Goal: Task Accomplishment & Management: Complete application form

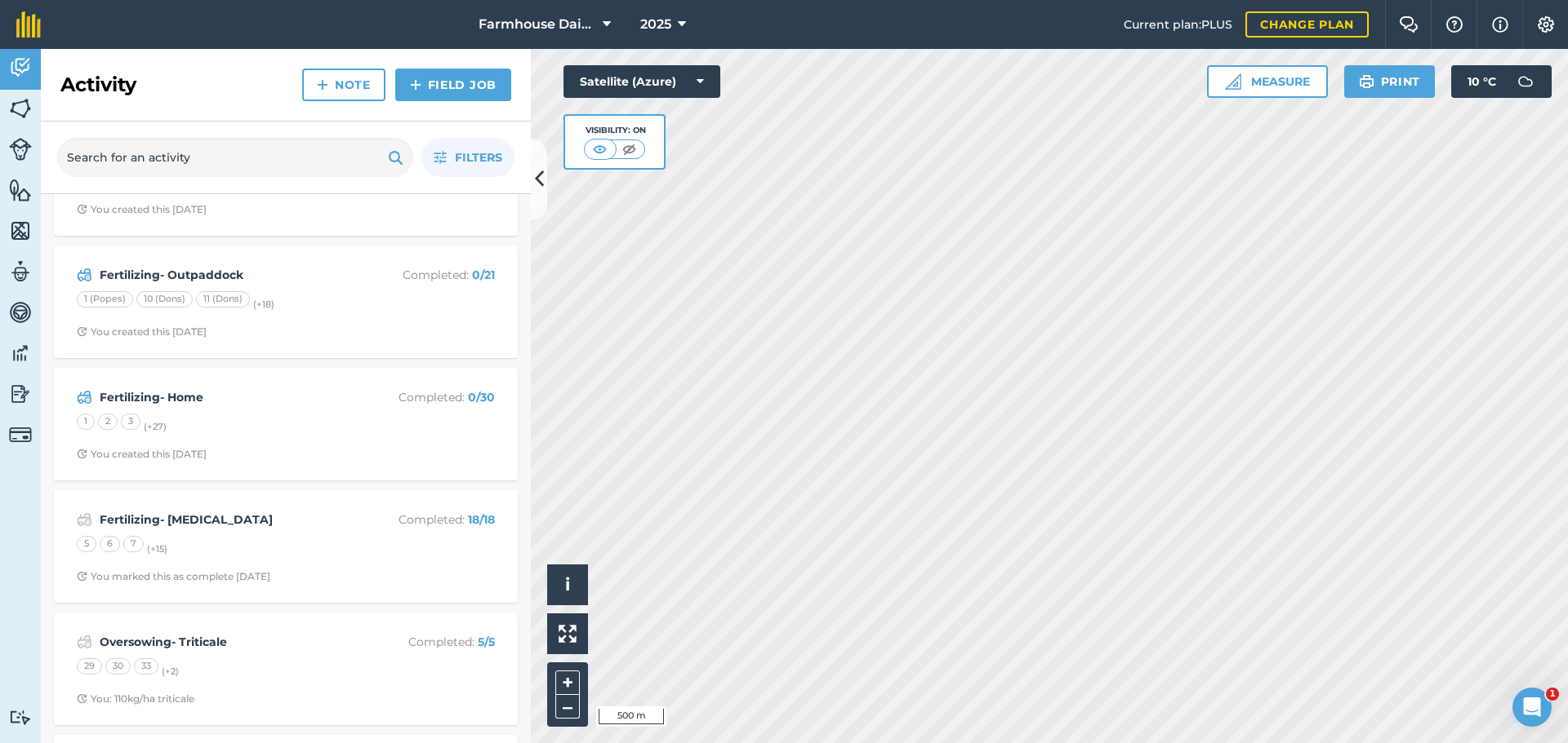
scroll to position [327, 0]
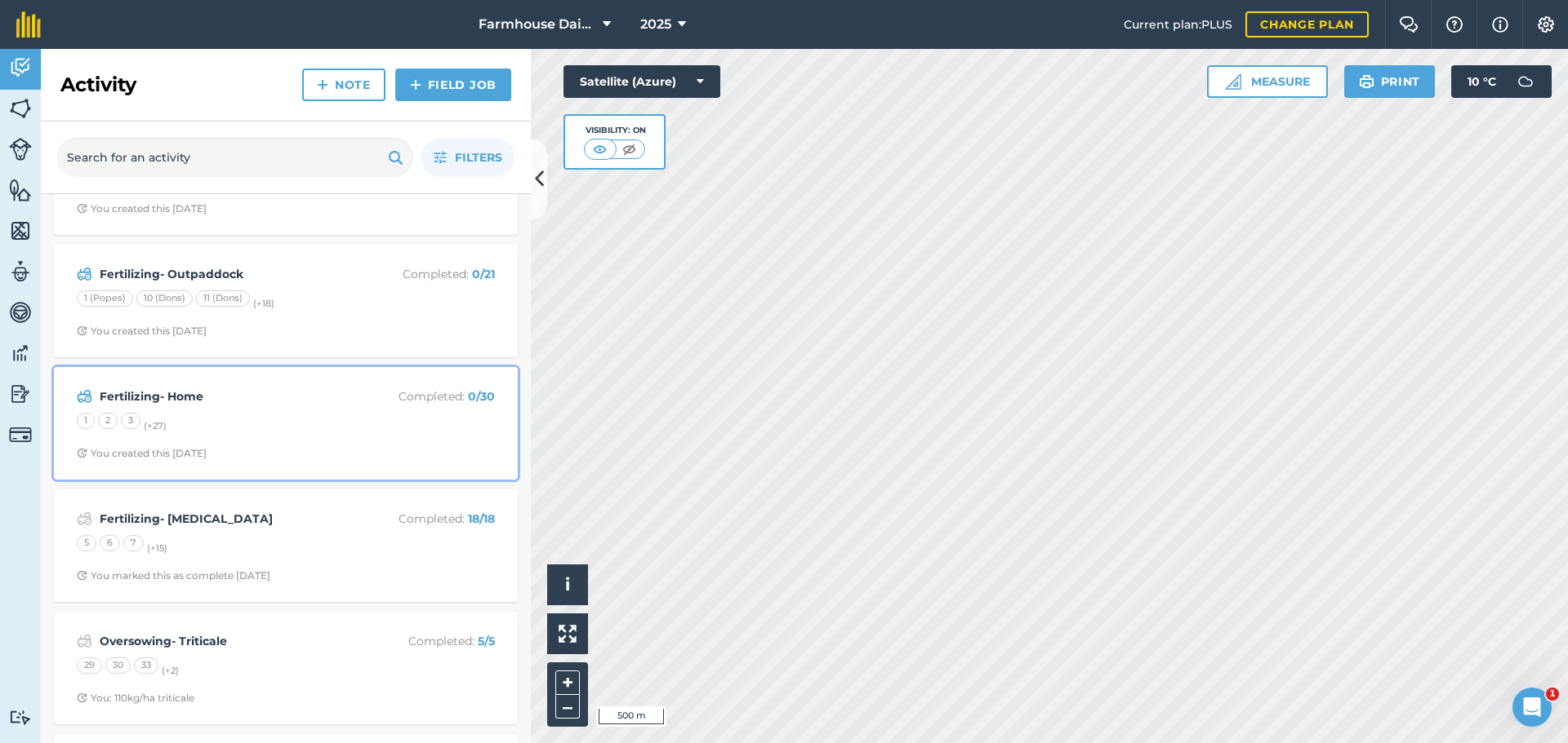
click at [168, 417] on div "1 2 3 (+ 27 )" at bounding box center [286, 423] width 418 height 21
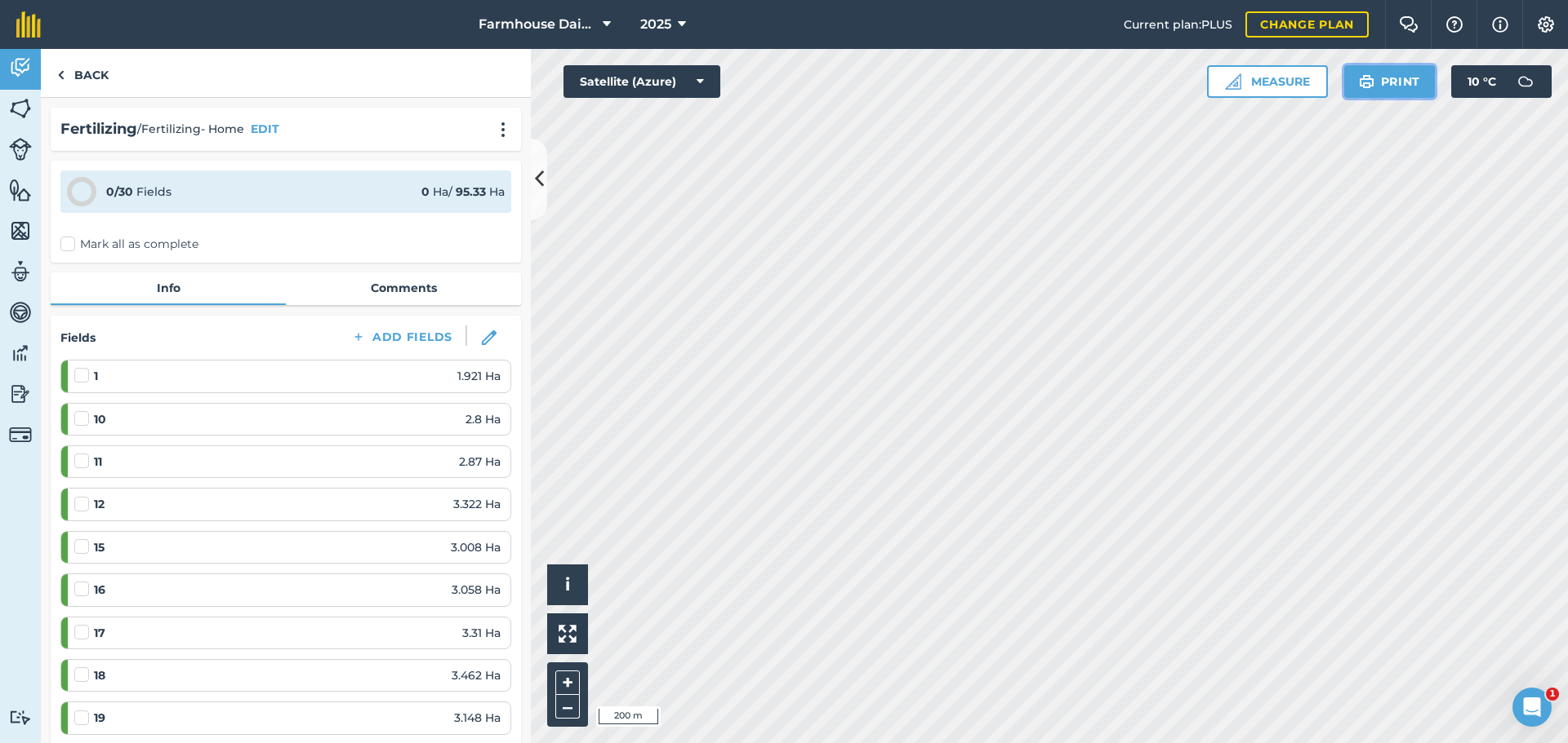
click at [1387, 88] on button "Print" at bounding box center [1390, 82] width 92 height 32
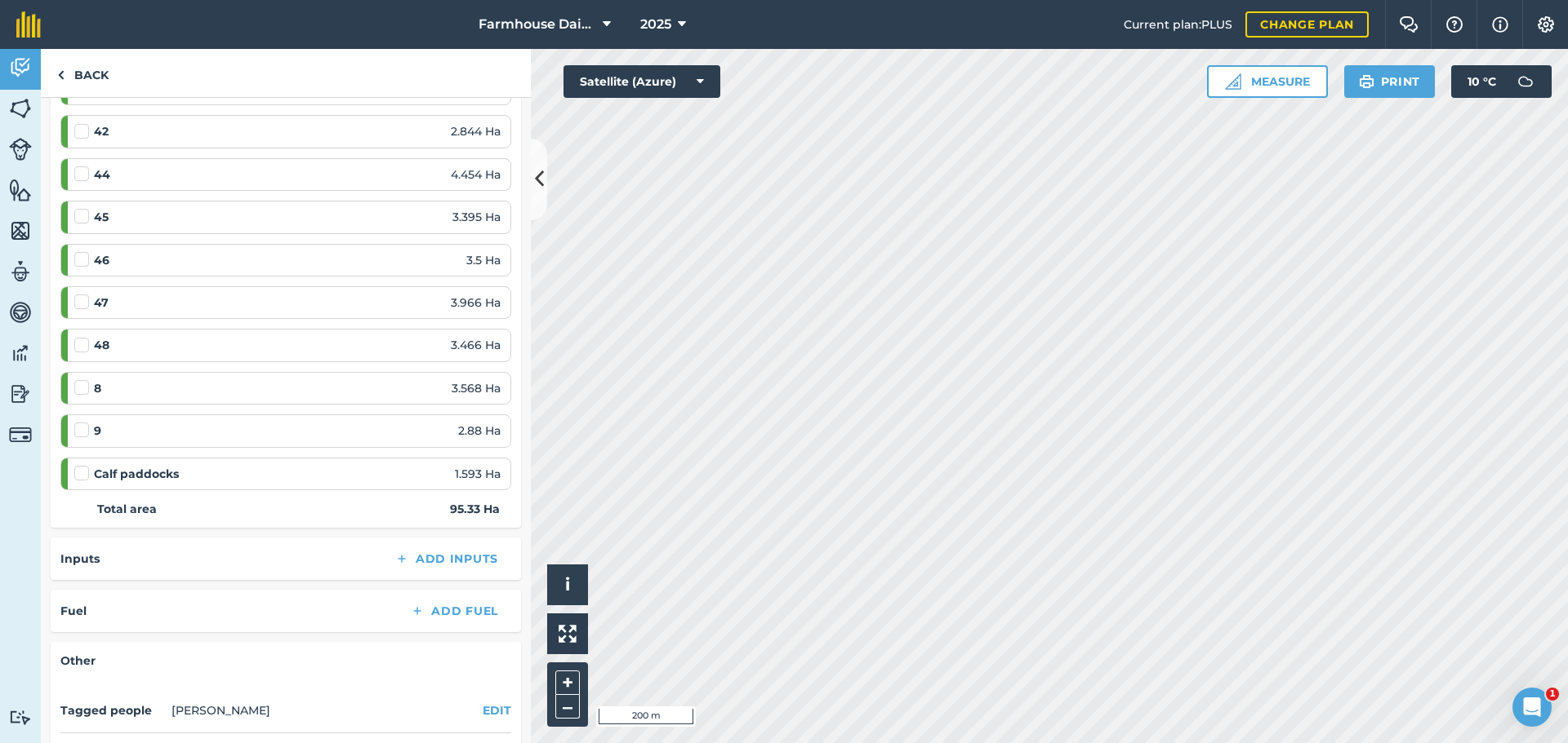
scroll to position [1317, 0]
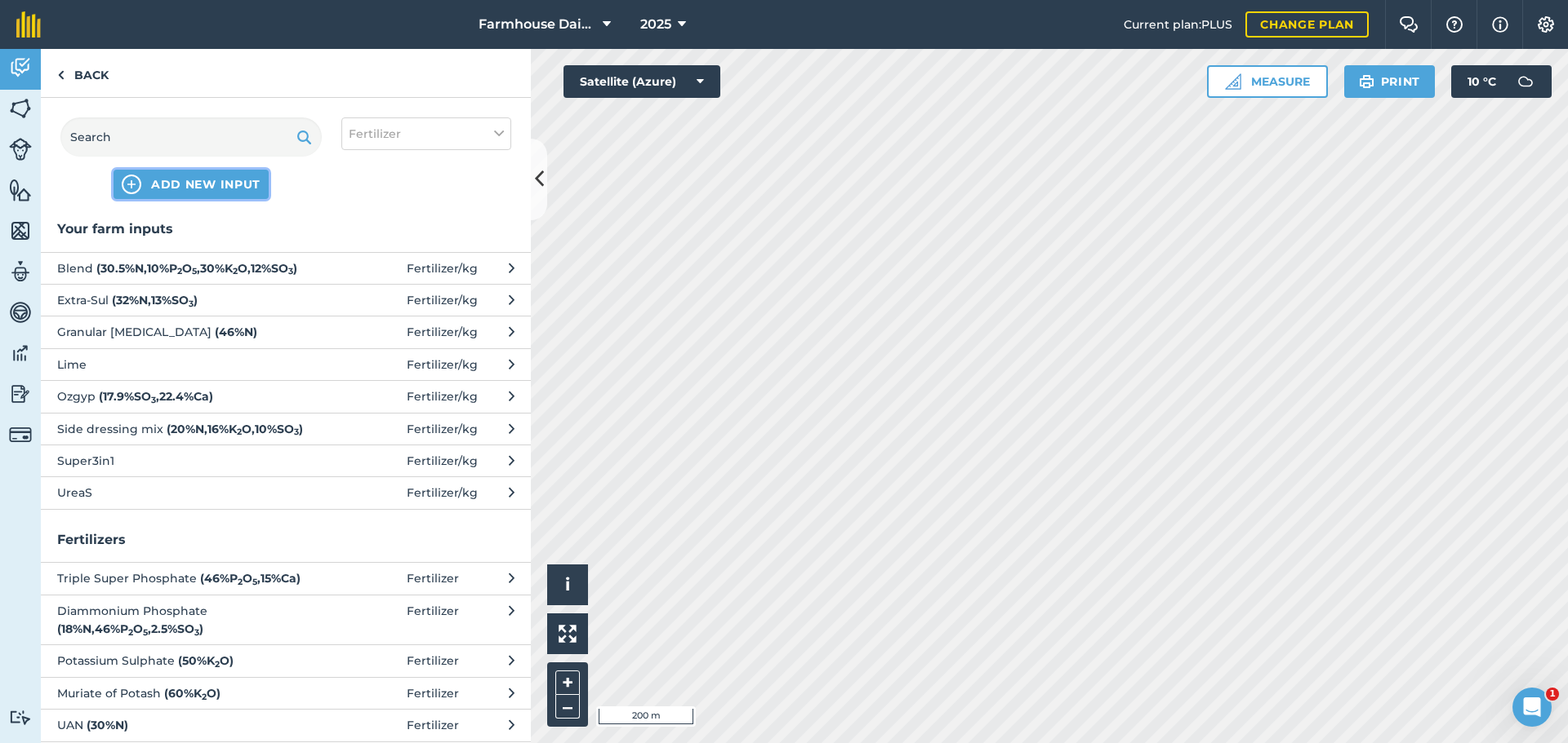
click at [237, 178] on span "ADD NEW INPUT" at bounding box center [205, 184] width 110 height 16
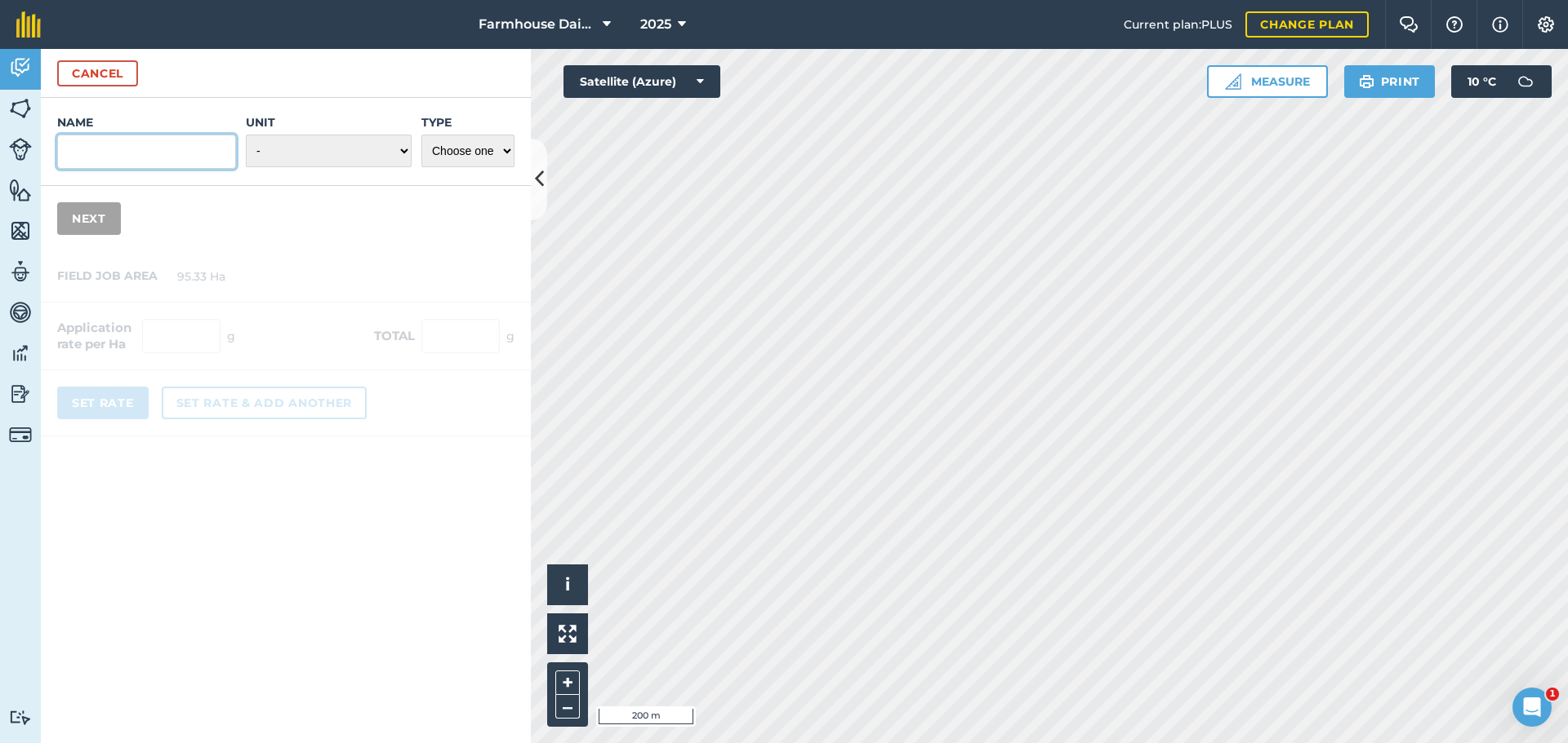
click at [168, 151] on input "Name" at bounding box center [147, 151] width 179 height 34
type input "CB 63475"
click at [388, 151] on select "- Grams/g Kilograms/kg Metric tonnes/t Millilitres/ml Litres/L Ounces/oz Pounds…" at bounding box center [329, 151] width 166 height 32
select select "KILOGRAMS"
click at [246, 134] on select "- Grams/g Kilograms/kg Metric tonnes/t Millilitres/ml Litres/L Ounces/oz Pounds…" at bounding box center [329, 151] width 166 height 32
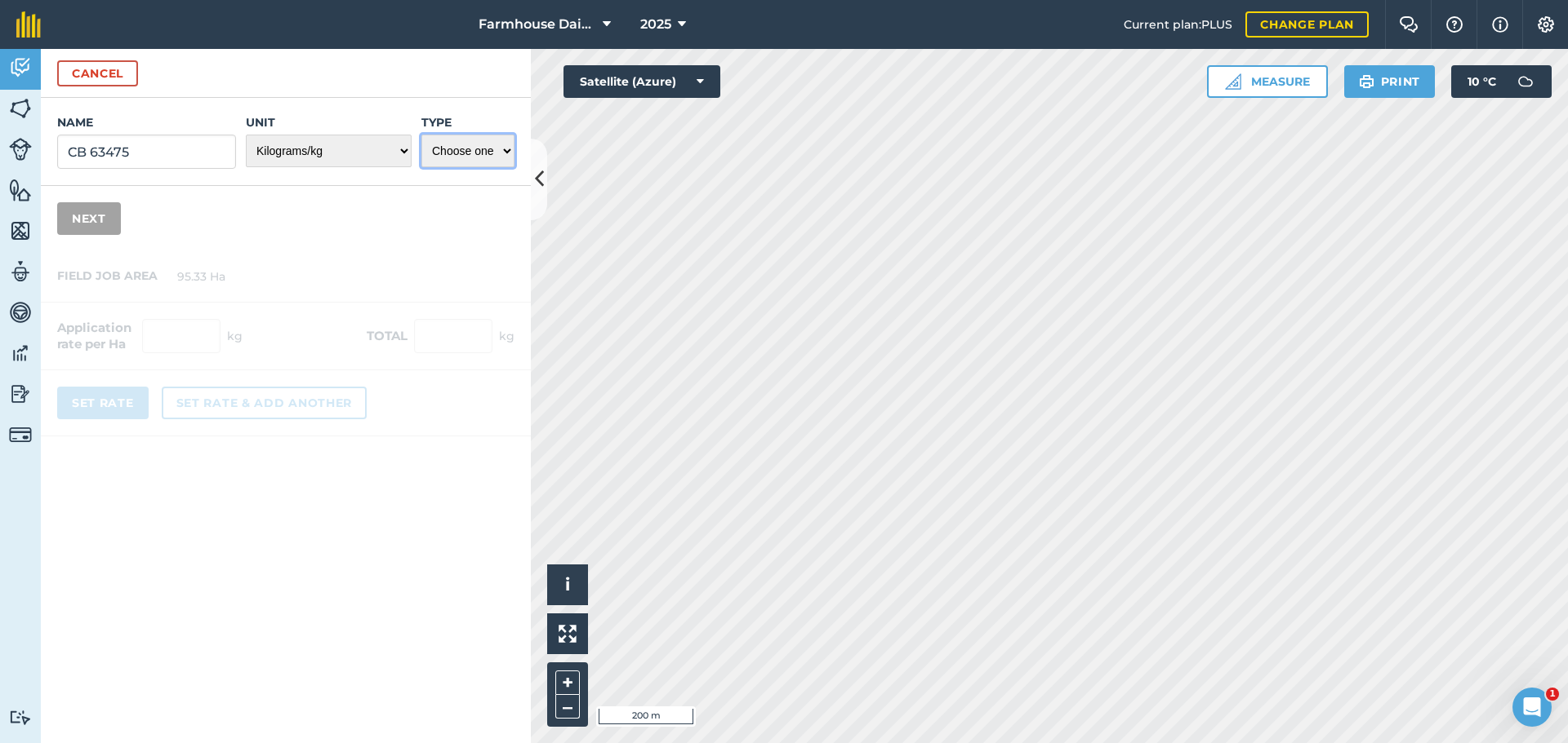
click at [463, 156] on select "Choose one Fertilizer Seed Spray Fuel Other" at bounding box center [468, 151] width 93 height 32
select select "FERTILIZER"
click at [421, 134] on select "Choose one Fertilizer Seed Spray Fuel Other" at bounding box center [468, 151] width 93 height 32
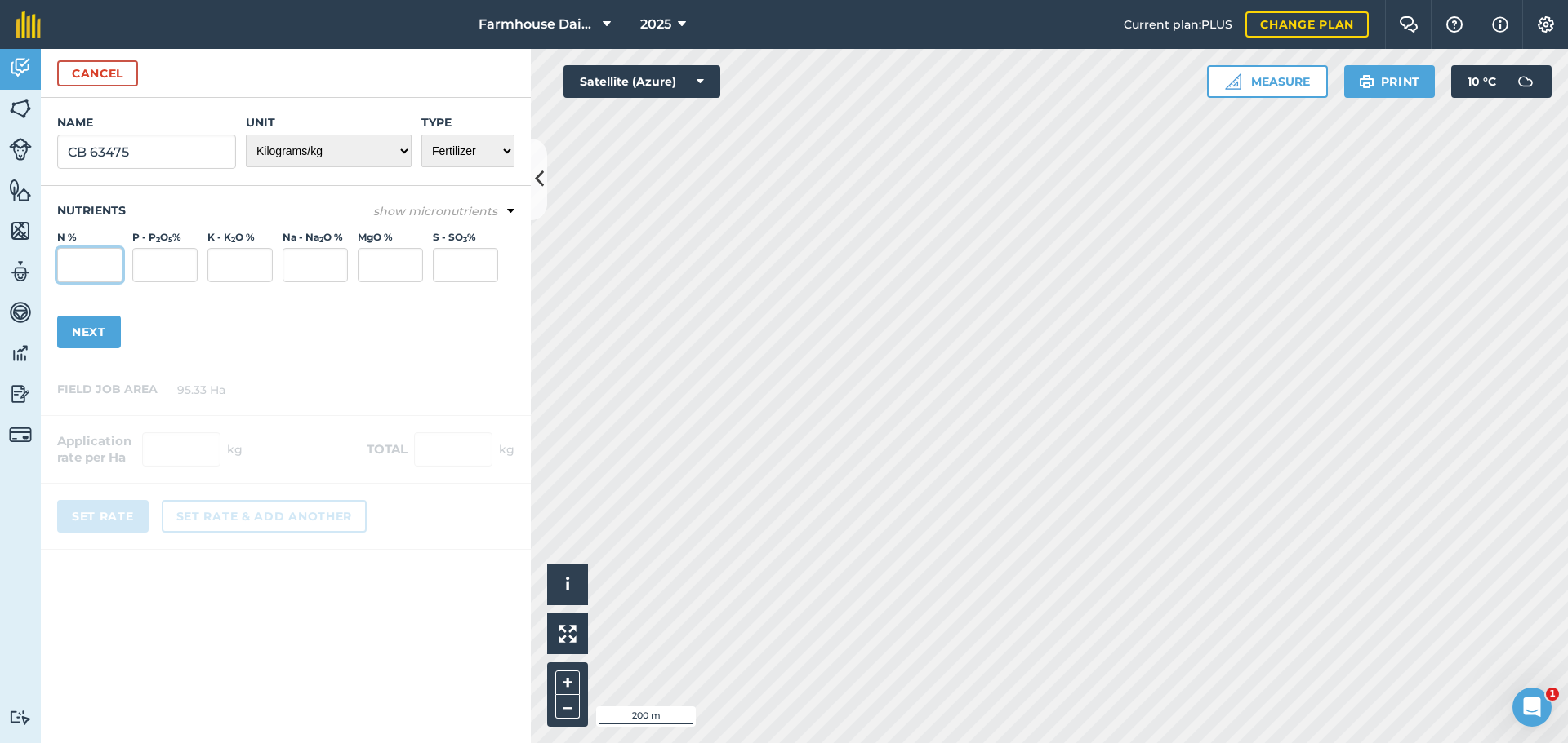
click at [92, 259] on input "N %" at bounding box center [90, 265] width 66 height 34
type input "17.7"
type input "0"
type input "20.5"
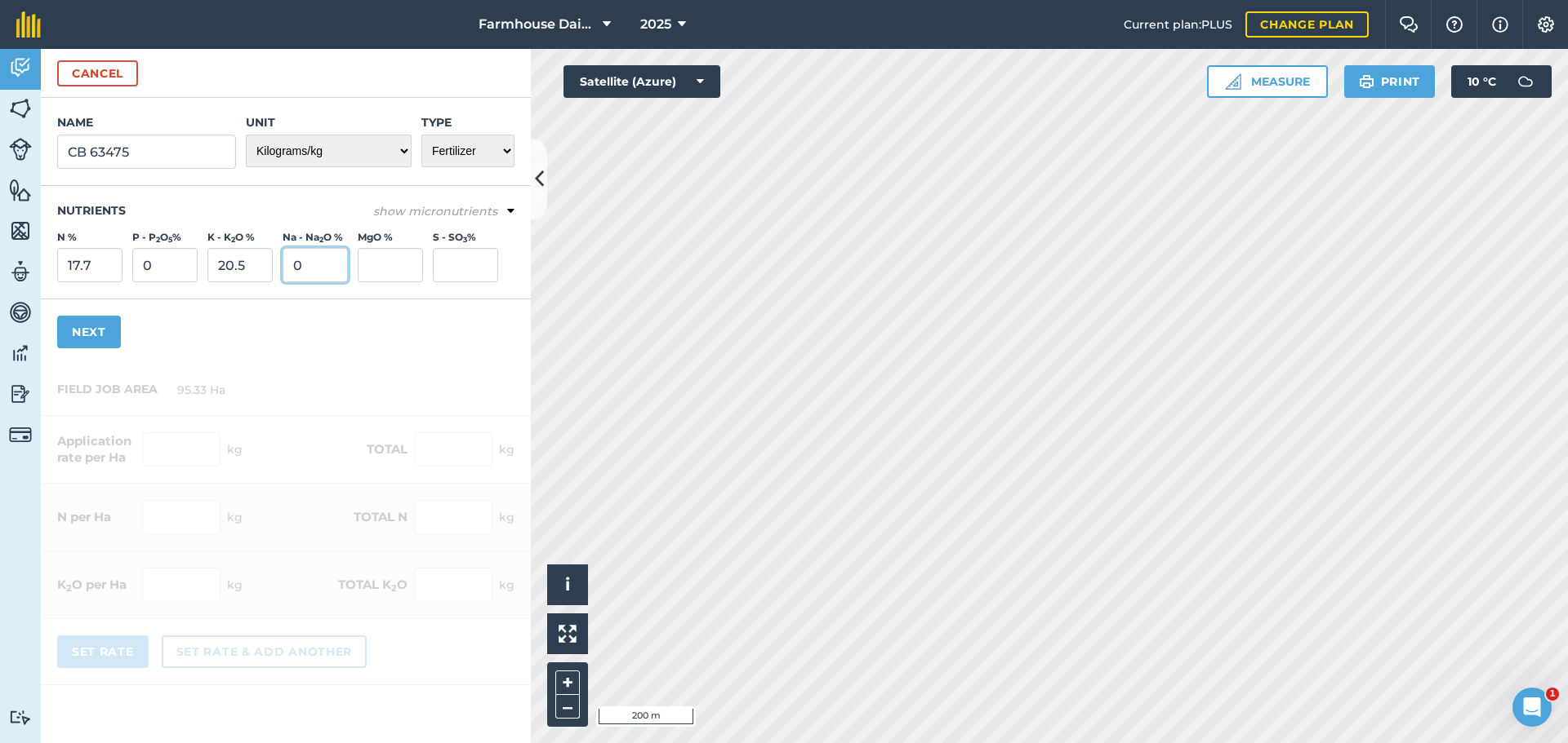
type input "0"
type input "8.9"
click button "Cancel" at bounding box center [97, 72] width 81 height 26
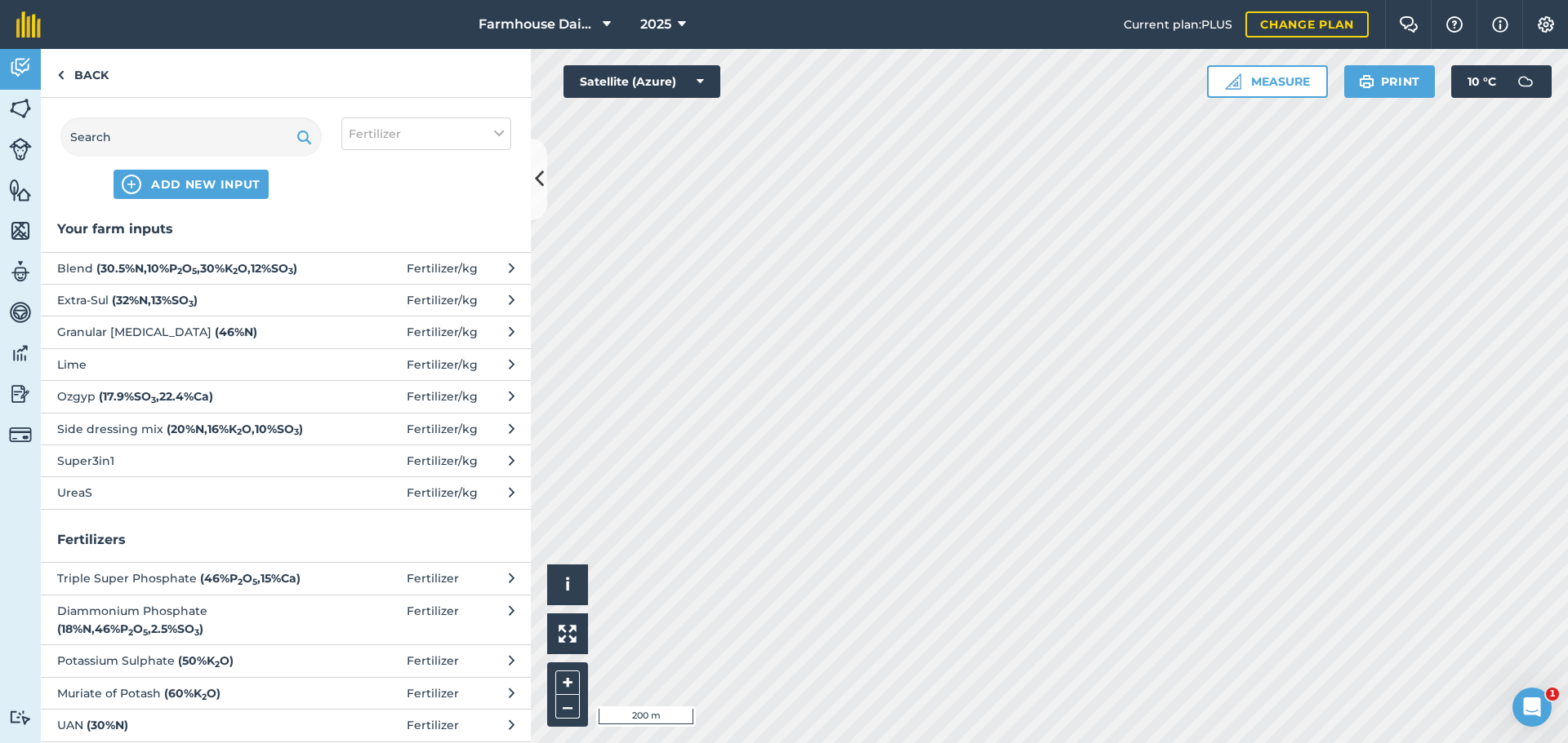
click at [271, 267] on strong "( 30.5 % N , 10 % P 2 O 5 , 30 % K 2 O , 12 % SO 3 )" at bounding box center [196, 268] width 201 height 14
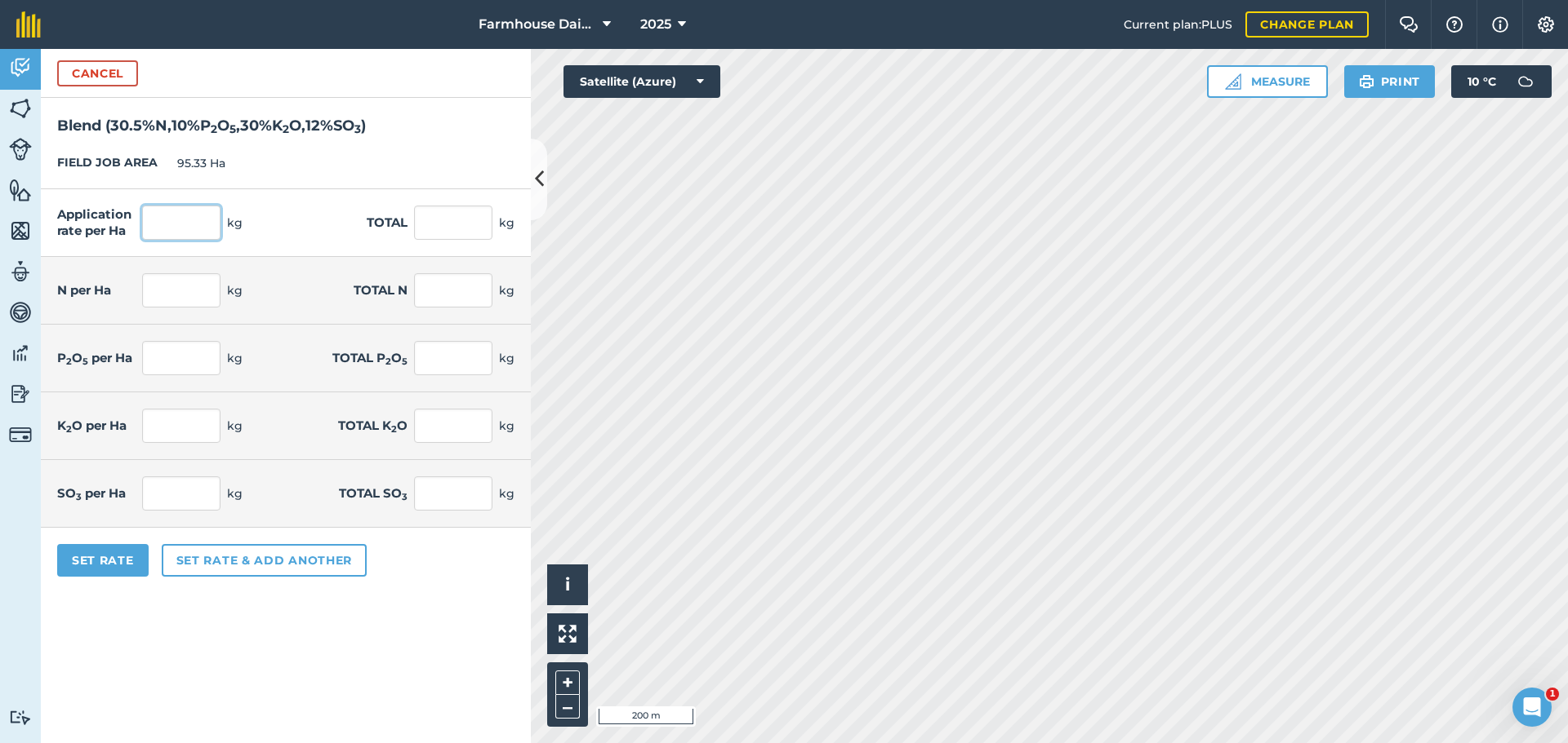
click at [197, 218] on input "text" at bounding box center [181, 223] width 78 height 34
type input "180"
click button "Cancel" at bounding box center [97, 72] width 81 height 26
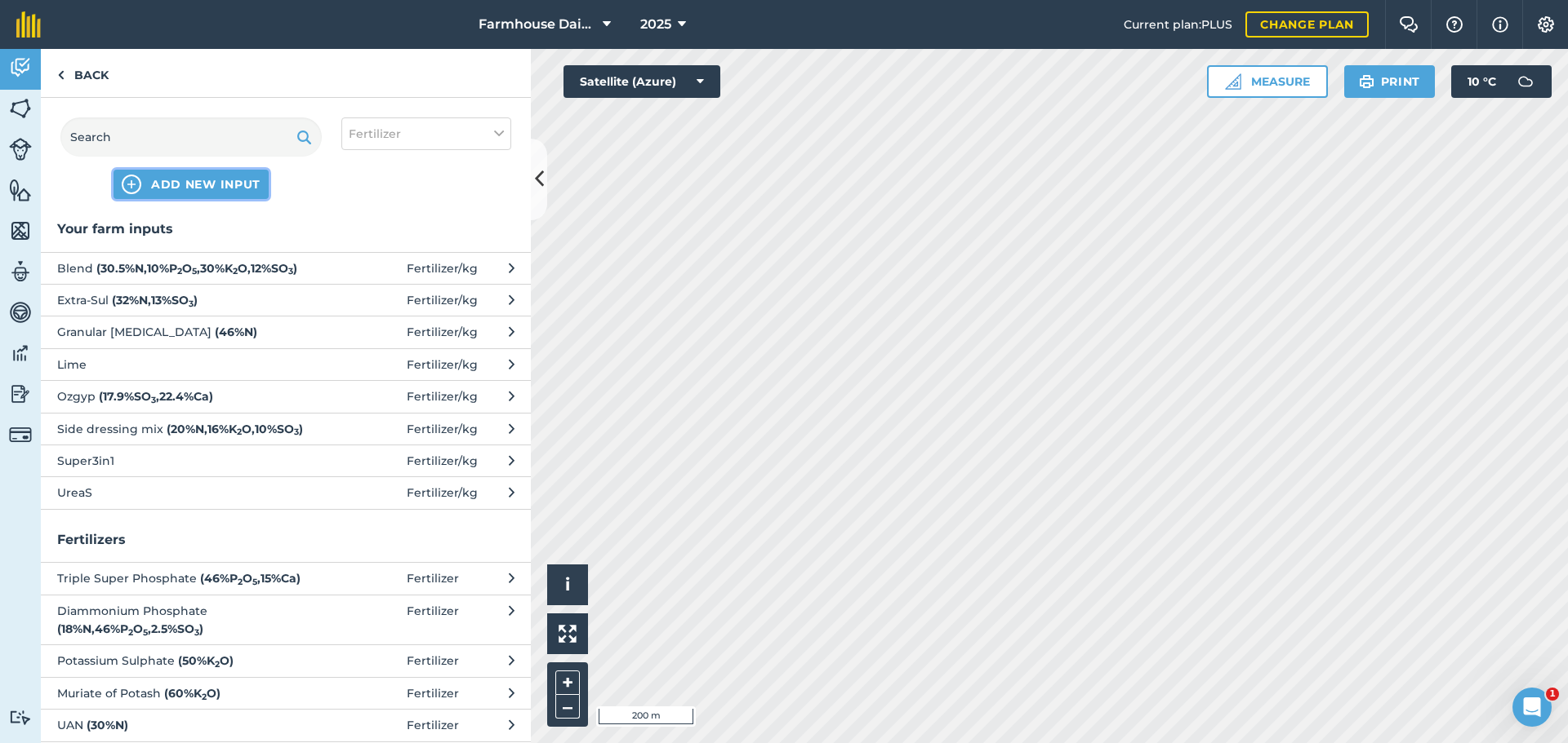
click at [204, 187] on span "ADD NEW INPUT" at bounding box center [205, 184] width 110 height 16
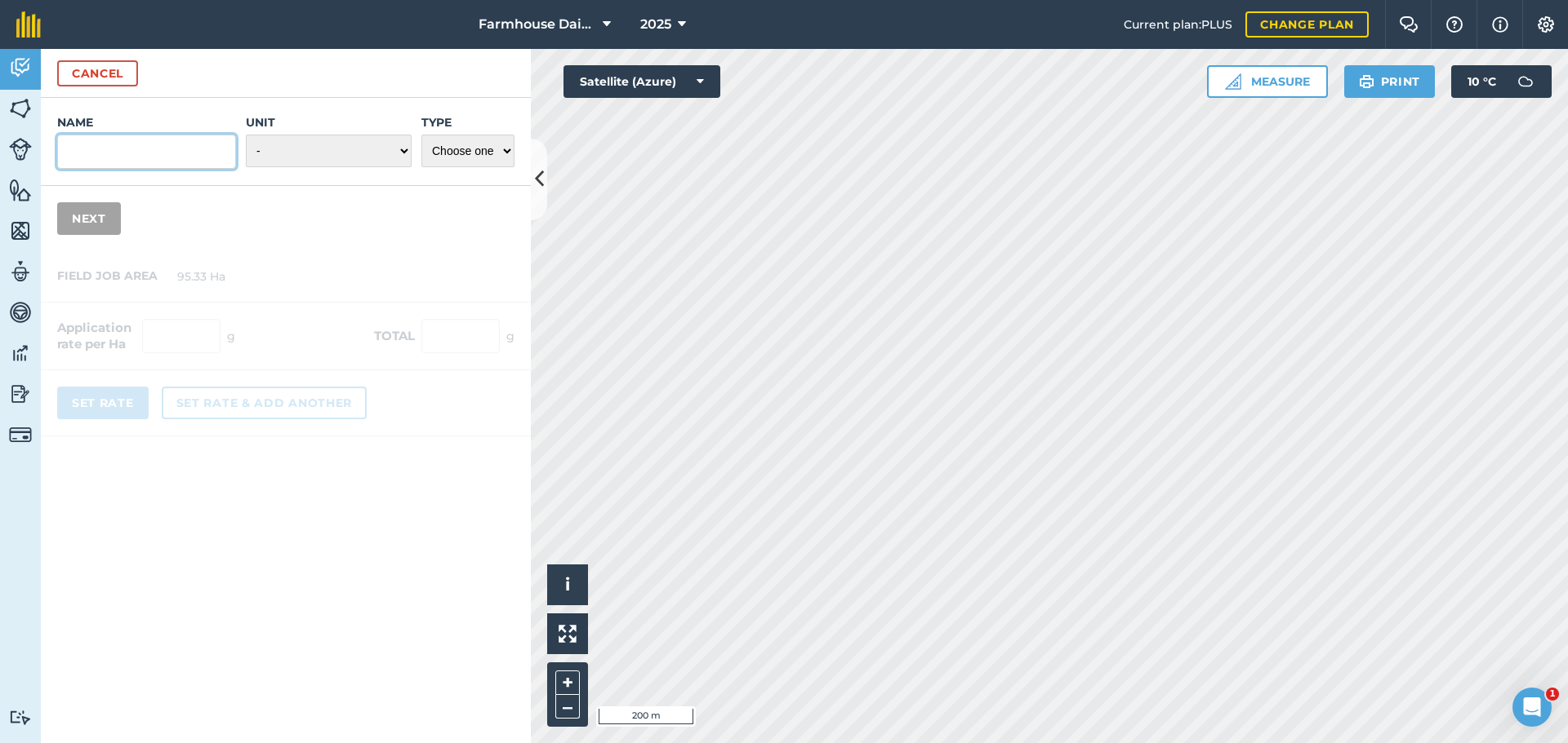
click at [150, 151] on input "Name" at bounding box center [147, 151] width 179 height 34
type input "X"
type input "CB 63475"
click at [316, 161] on select "- Grams/g Kilograms/kg Metric tonnes/t Millilitres/ml Litres/L Ounces/oz Pounds…" at bounding box center [329, 151] width 166 height 32
select select "KILOGRAMS"
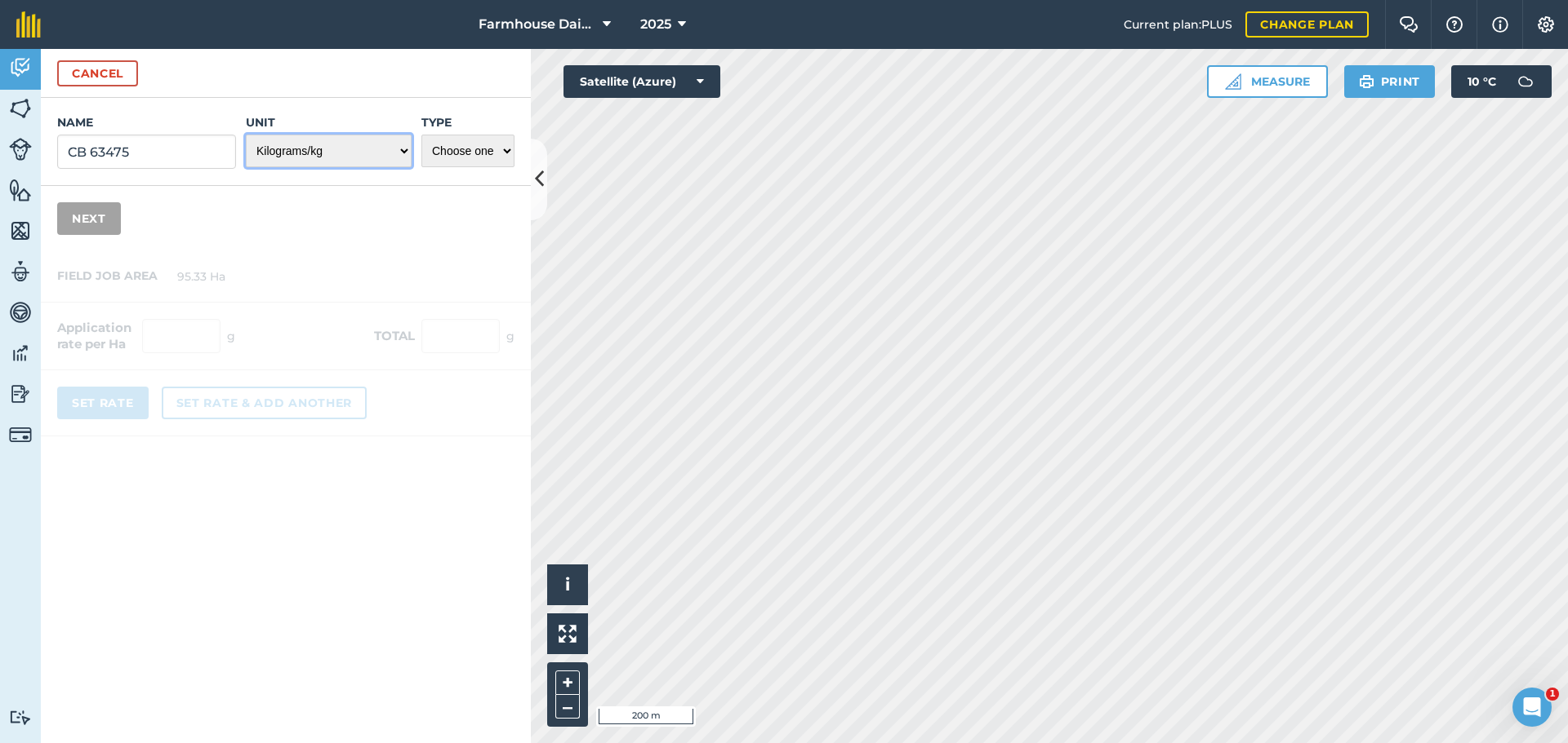
click at [246, 134] on select "- Grams/g Kilograms/kg Metric tonnes/t Millilitres/ml Litres/L Ounces/oz Pounds…" at bounding box center [329, 151] width 166 height 32
click at [476, 157] on select "Choose one Fertilizer Seed Spray Fuel Other" at bounding box center [468, 151] width 93 height 32
select select "FERTILIZER"
click at [421, 134] on select "Choose one Fertilizer Seed Spray Fuel Other" at bounding box center [468, 151] width 93 height 32
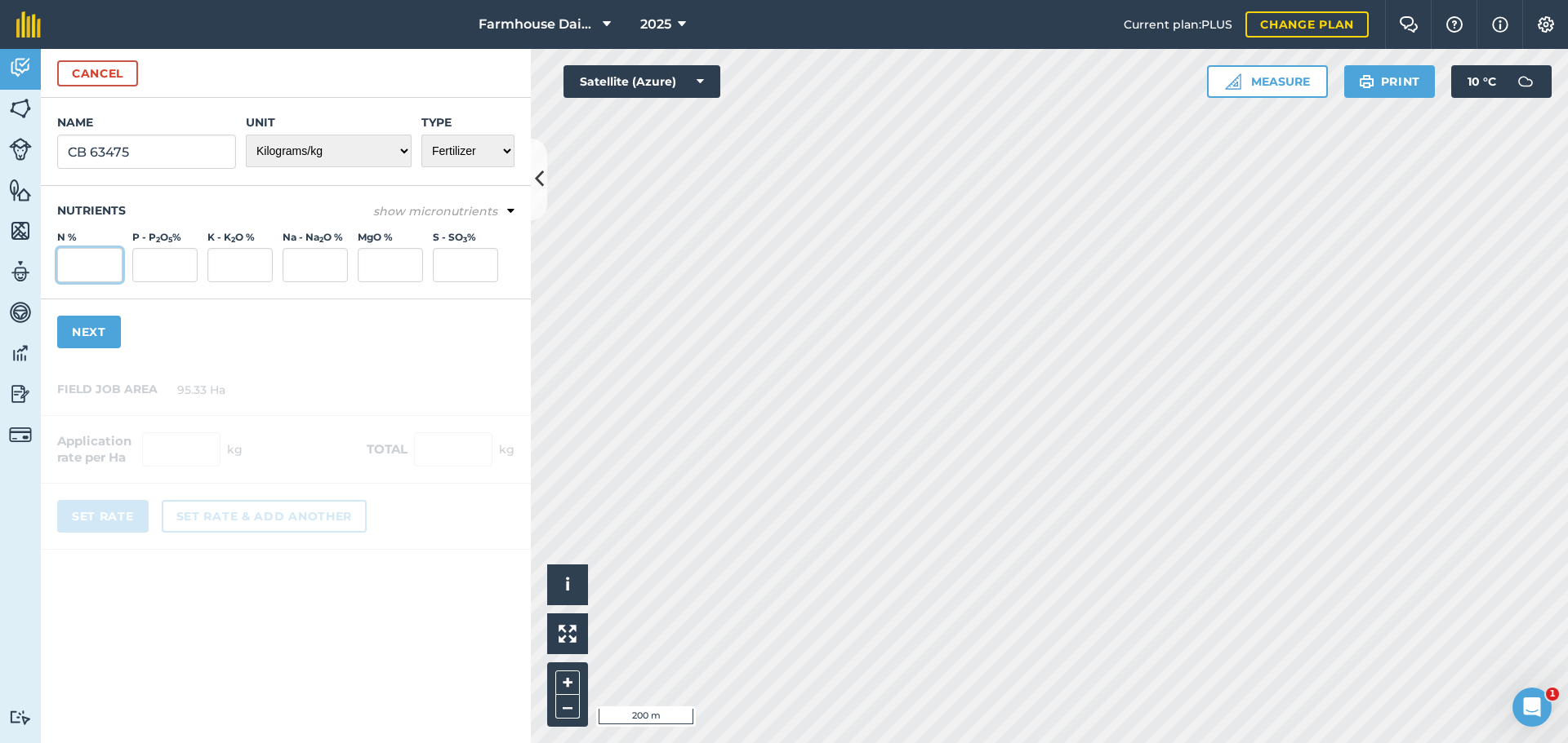
click at [82, 259] on input "N %" at bounding box center [90, 265] width 66 height 34
type input "17.7"
type input "0"
type input "20.5"
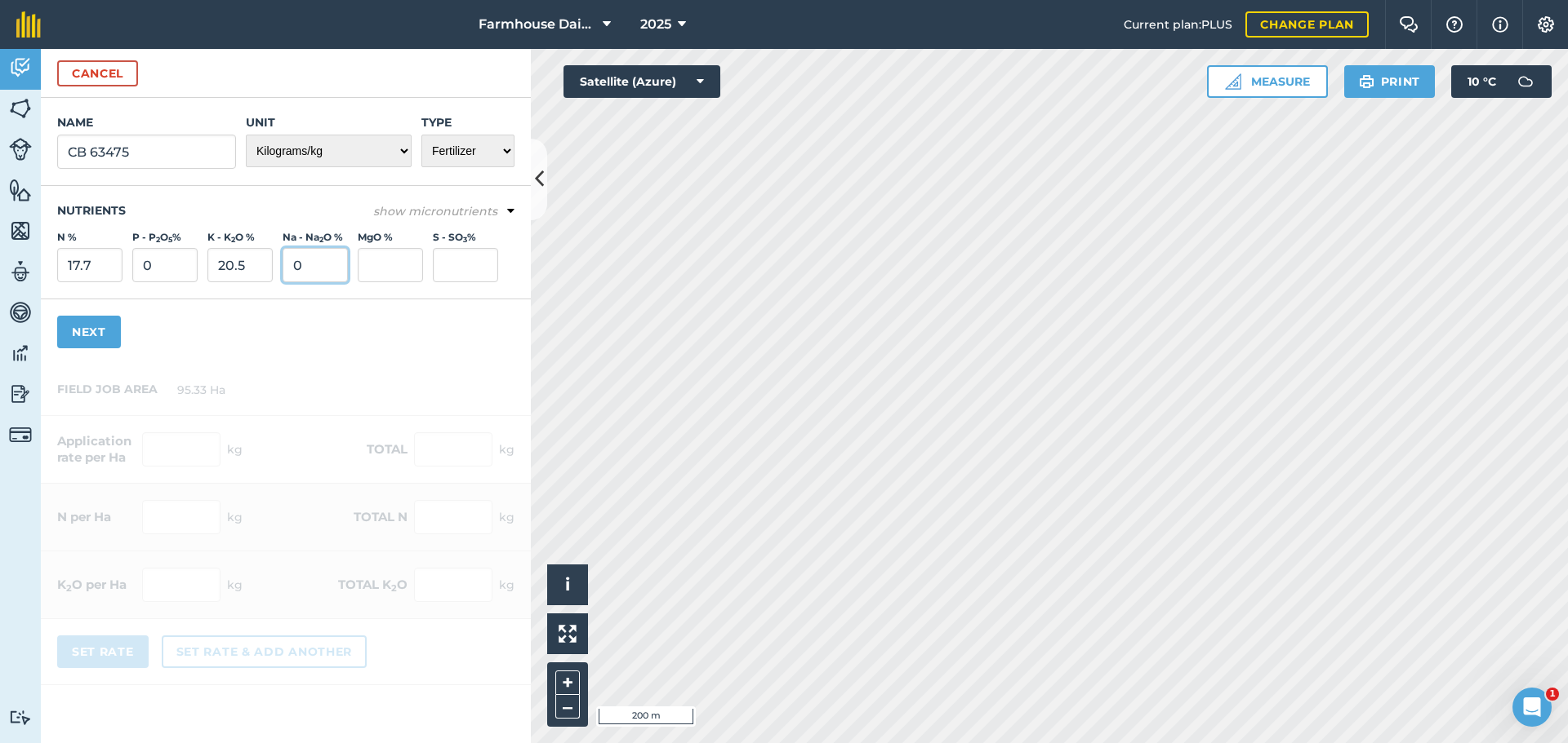
type input "0"
type input "8.9"
click at [101, 326] on button "Next" at bounding box center [89, 331] width 64 height 32
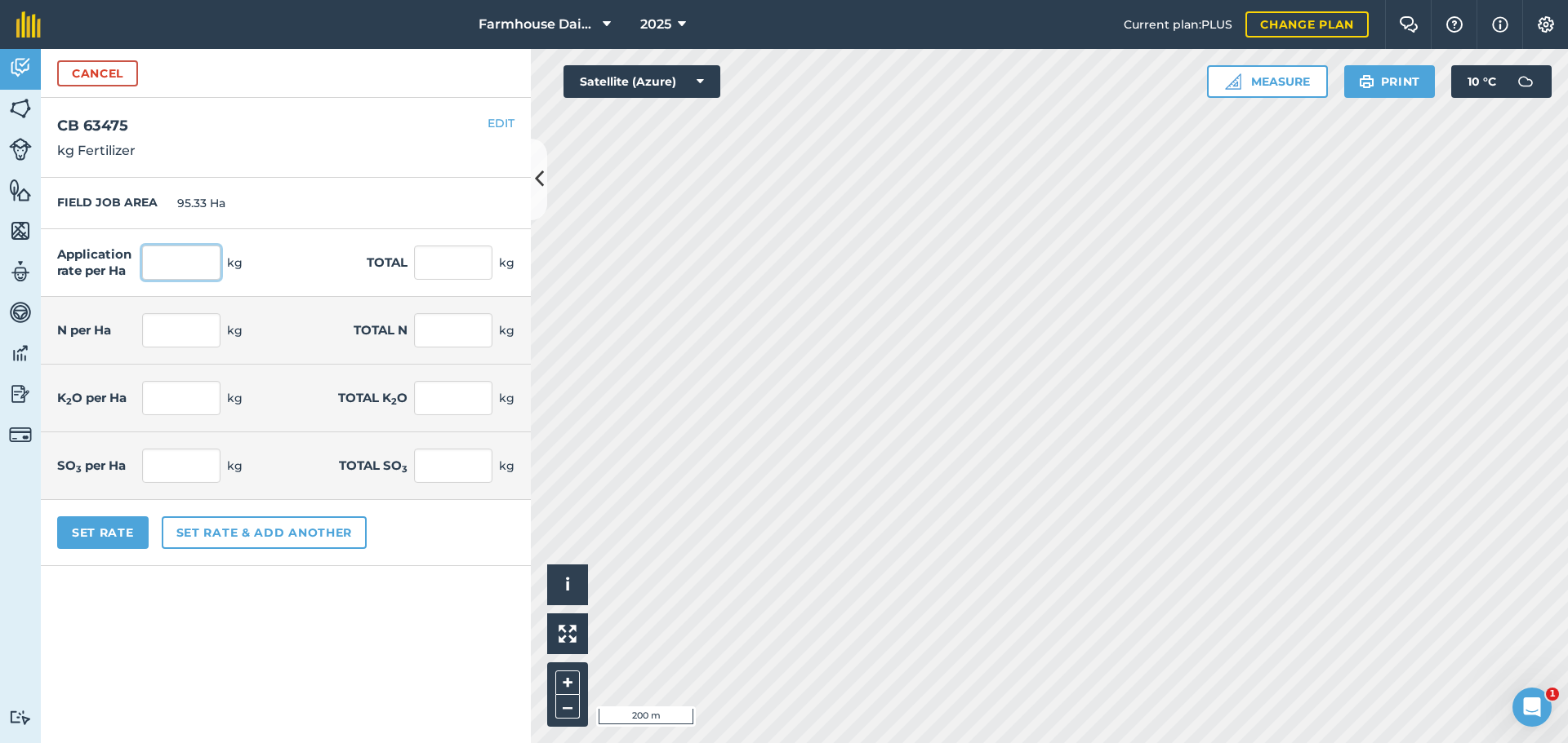
click at [194, 259] on input "text" at bounding box center [181, 263] width 78 height 34
type input "180"
type input "17,159.4"
type input "31.86"
type input "3,037.214"
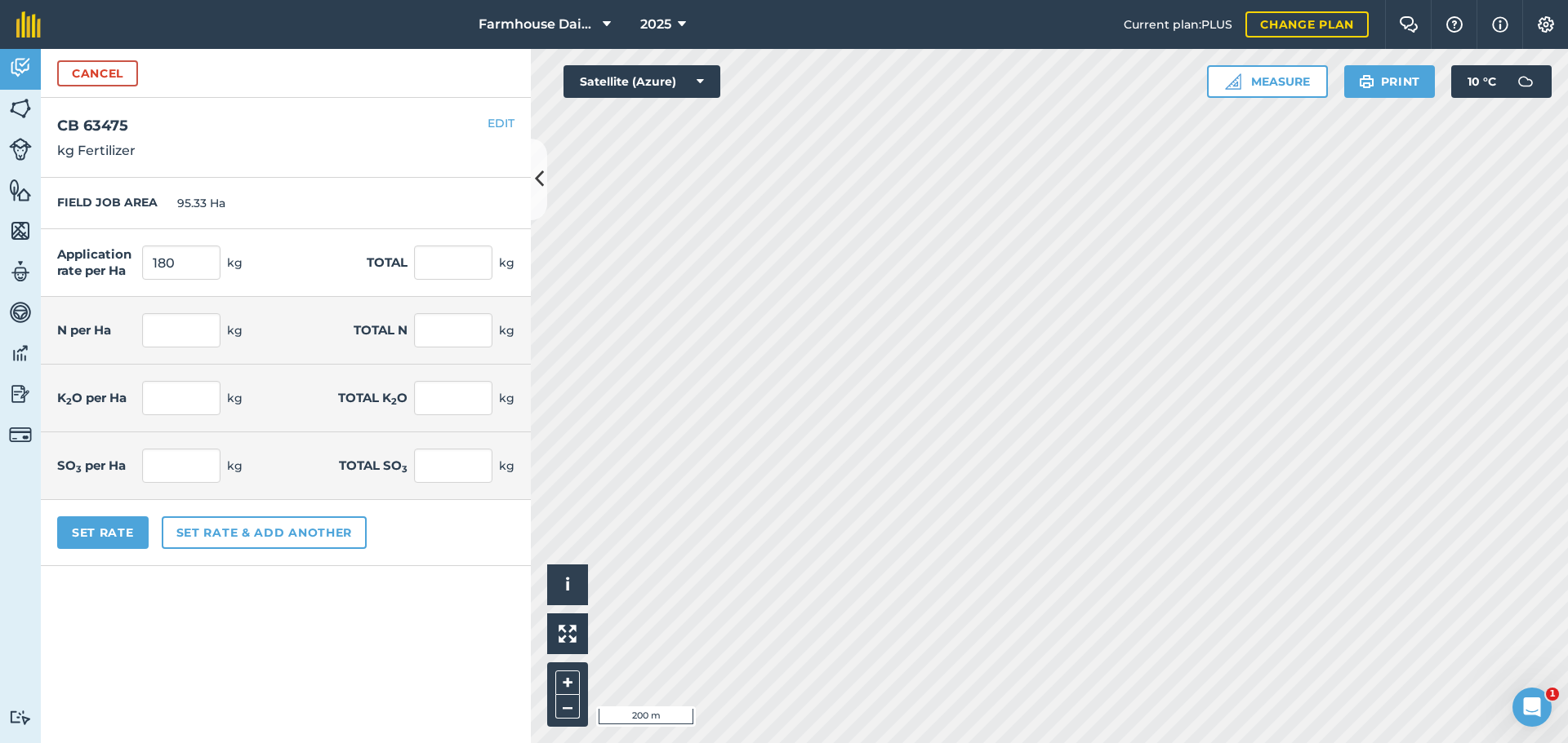
type input "36.9"
type input "3,517.677"
type input "16.02"
type input "1,527.187"
click at [341, 248] on div "Application rate per Ha 180 kg Total 17,159.4 kg" at bounding box center [286, 263] width 490 height 68
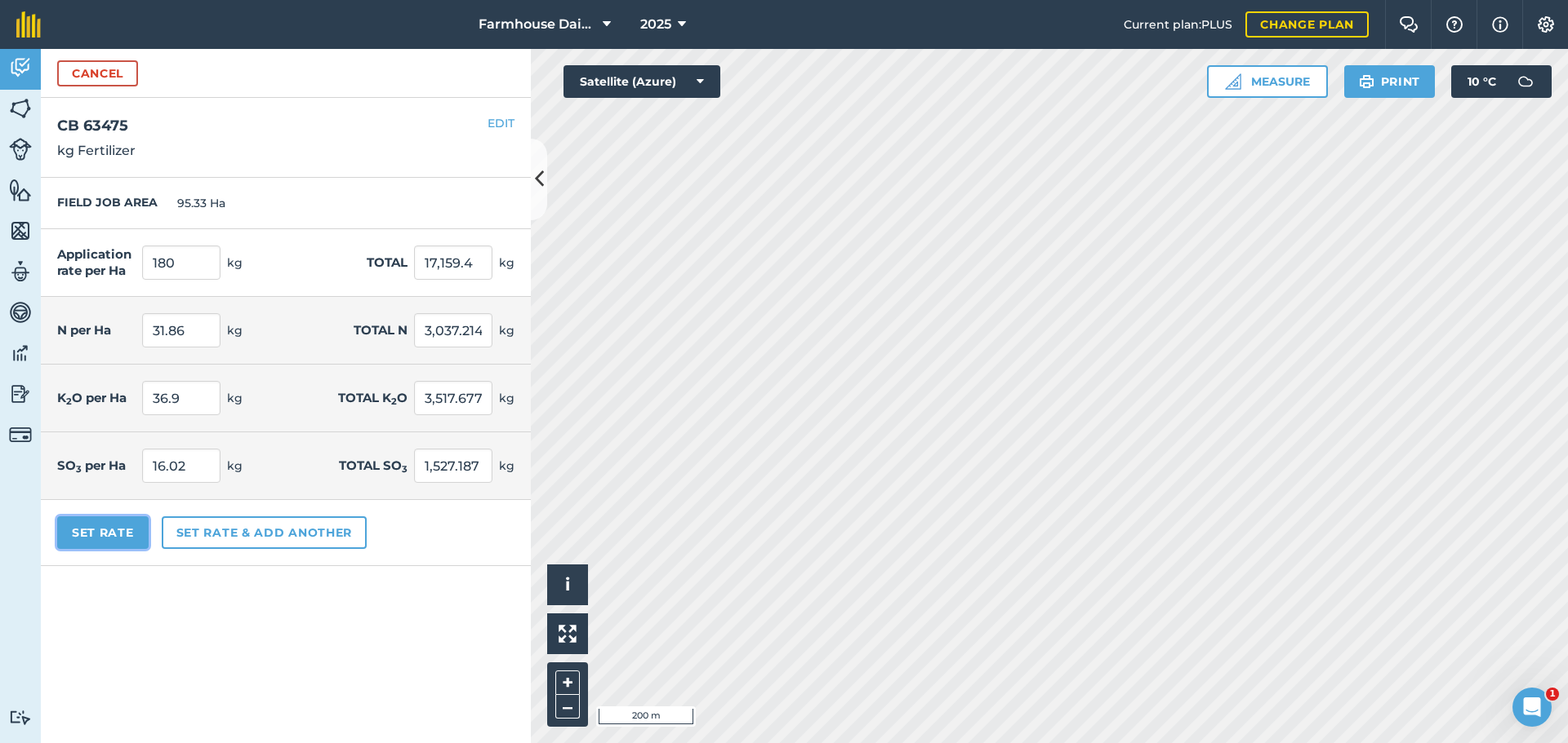
click at [122, 537] on button "Set Rate" at bounding box center [103, 532] width 92 height 32
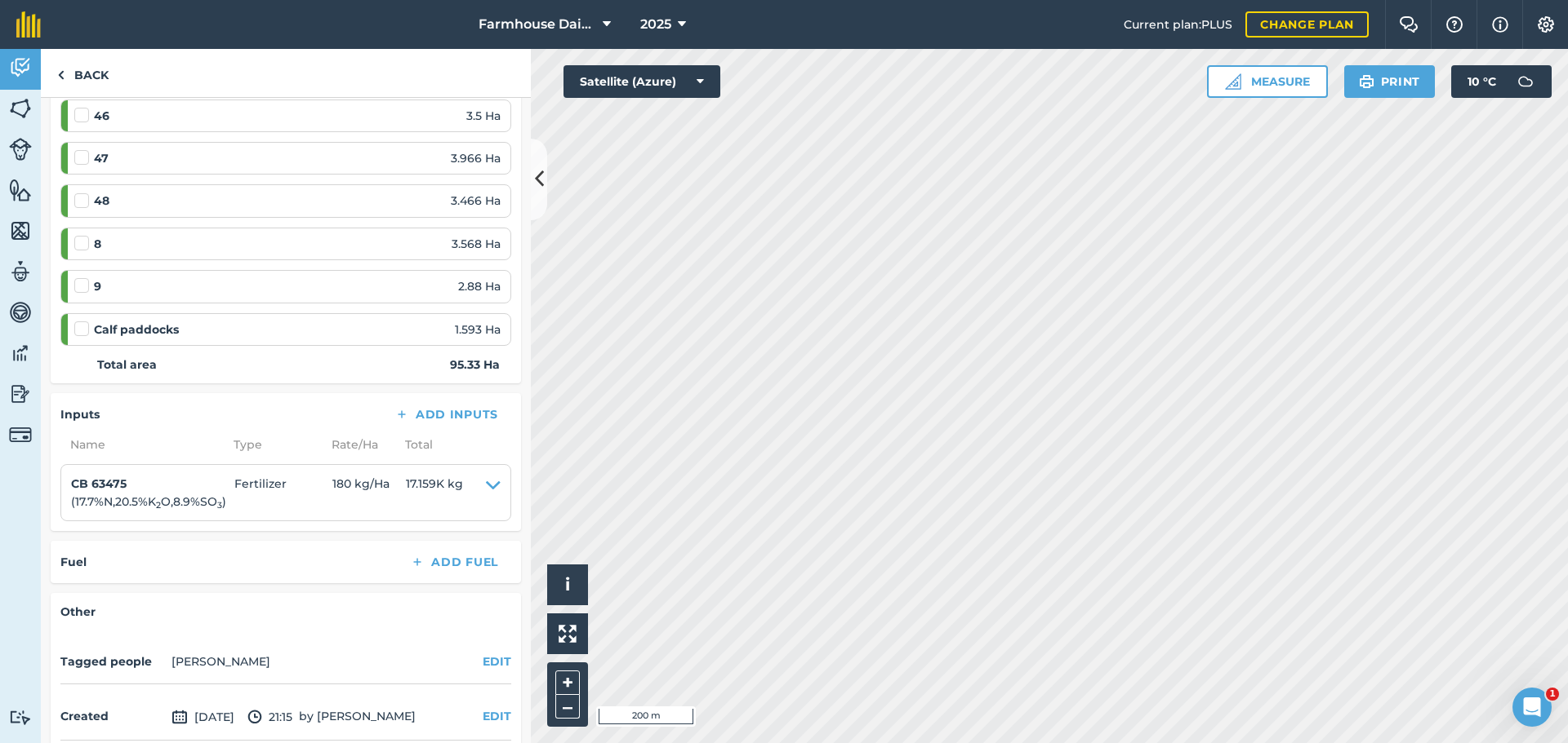
scroll to position [1414, 0]
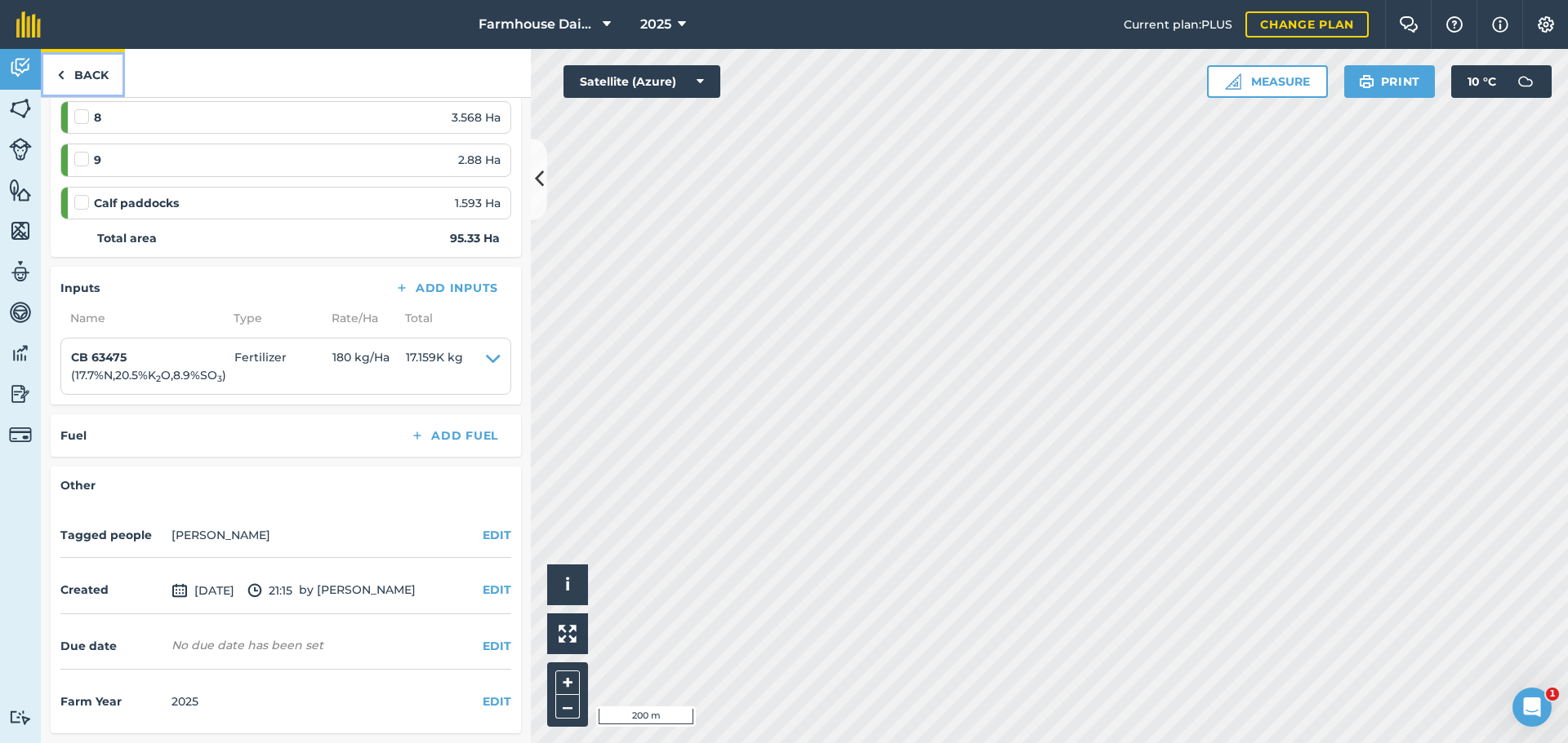
click at [106, 77] on link "Back" at bounding box center [83, 72] width 84 height 49
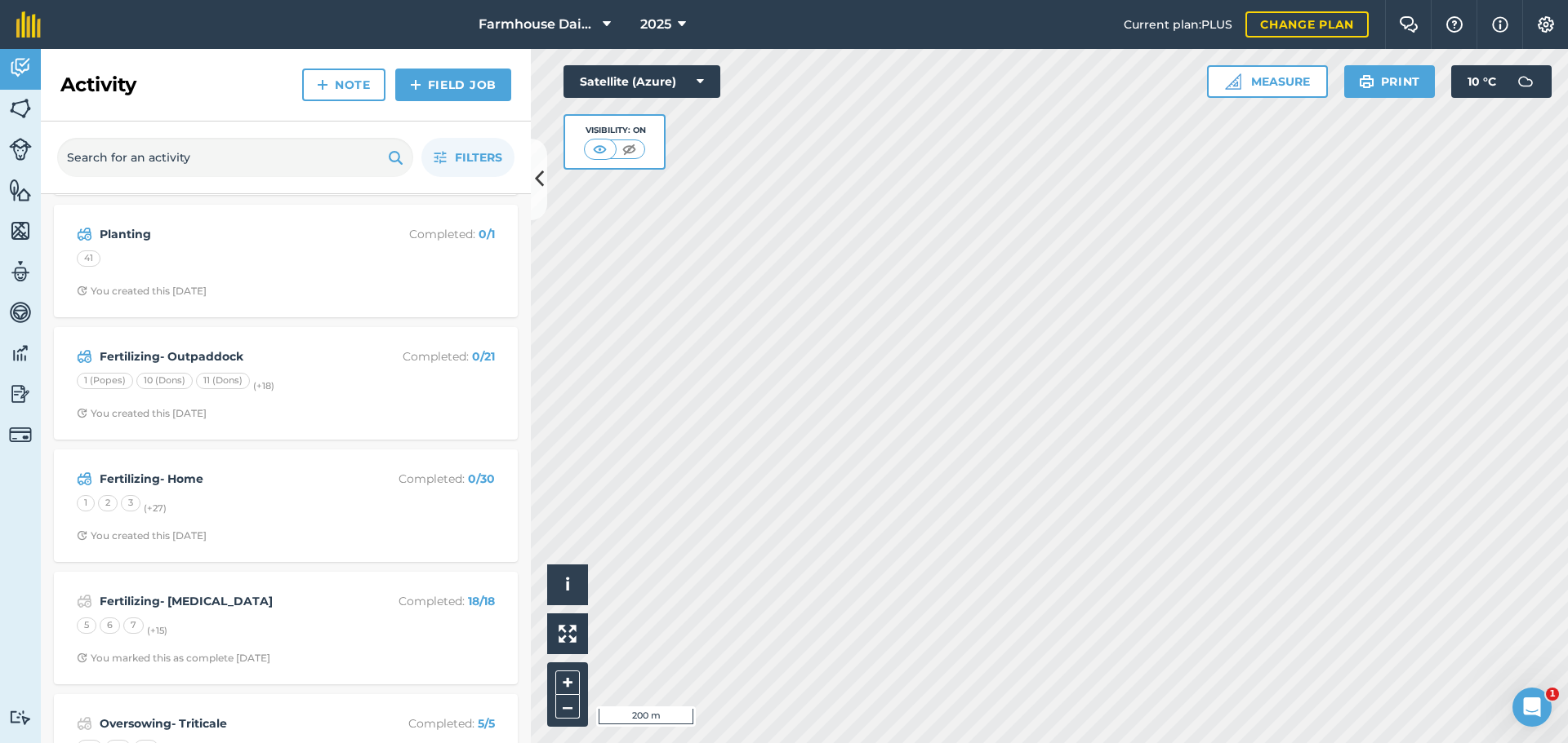
scroll to position [245, 0]
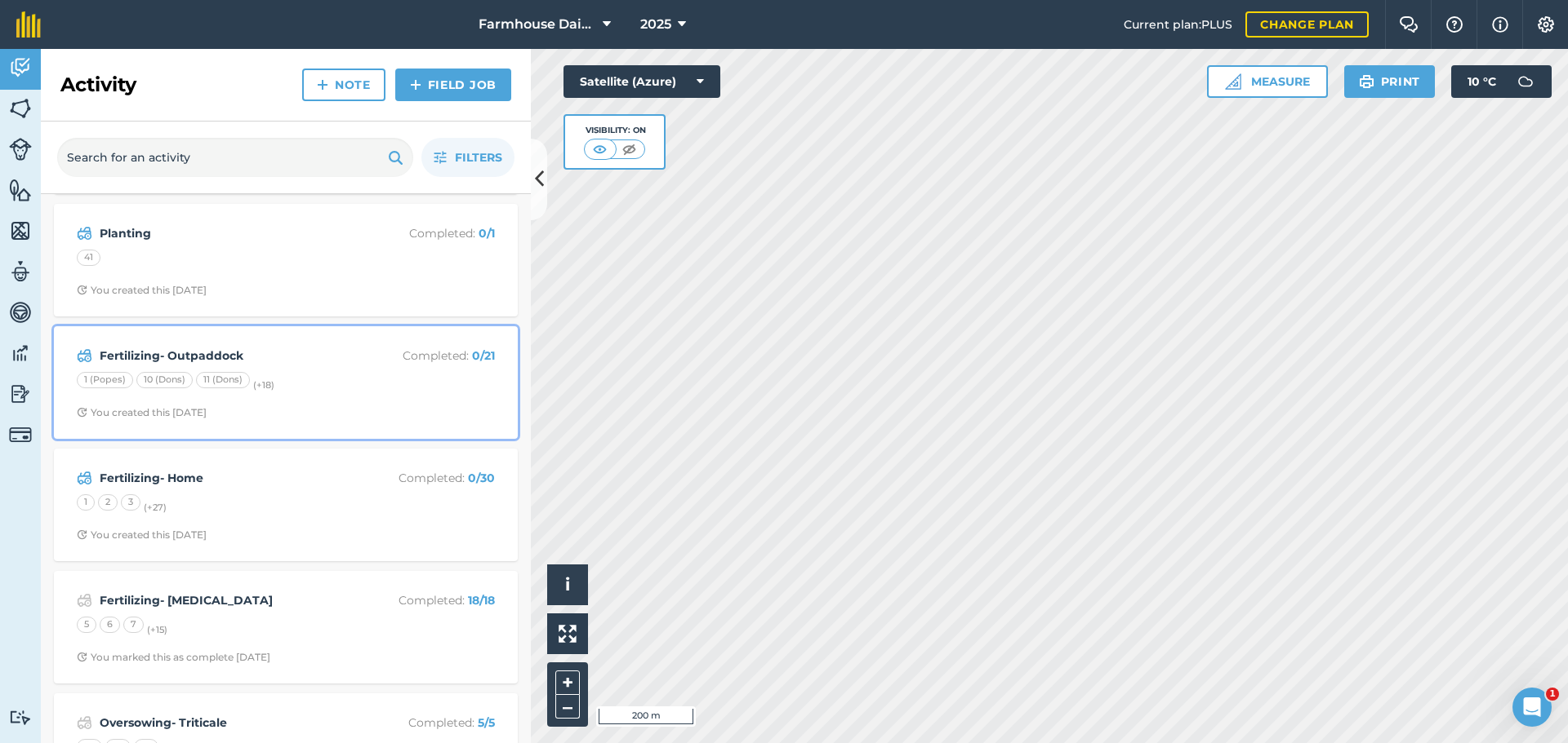
click at [255, 386] on small "(+ 18 )" at bounding box center [264, 385] width 21 height 11
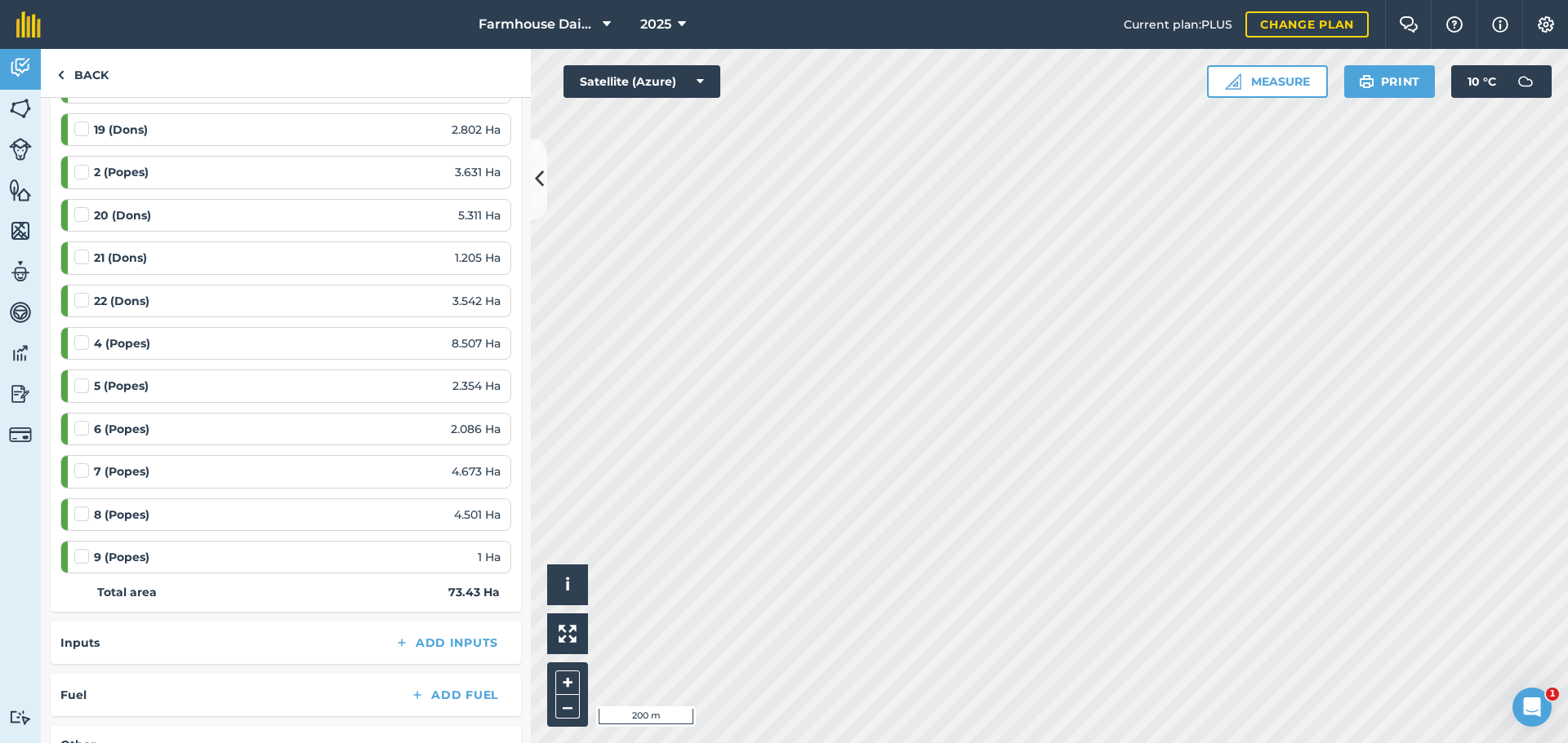
scroll to position [933, 0]
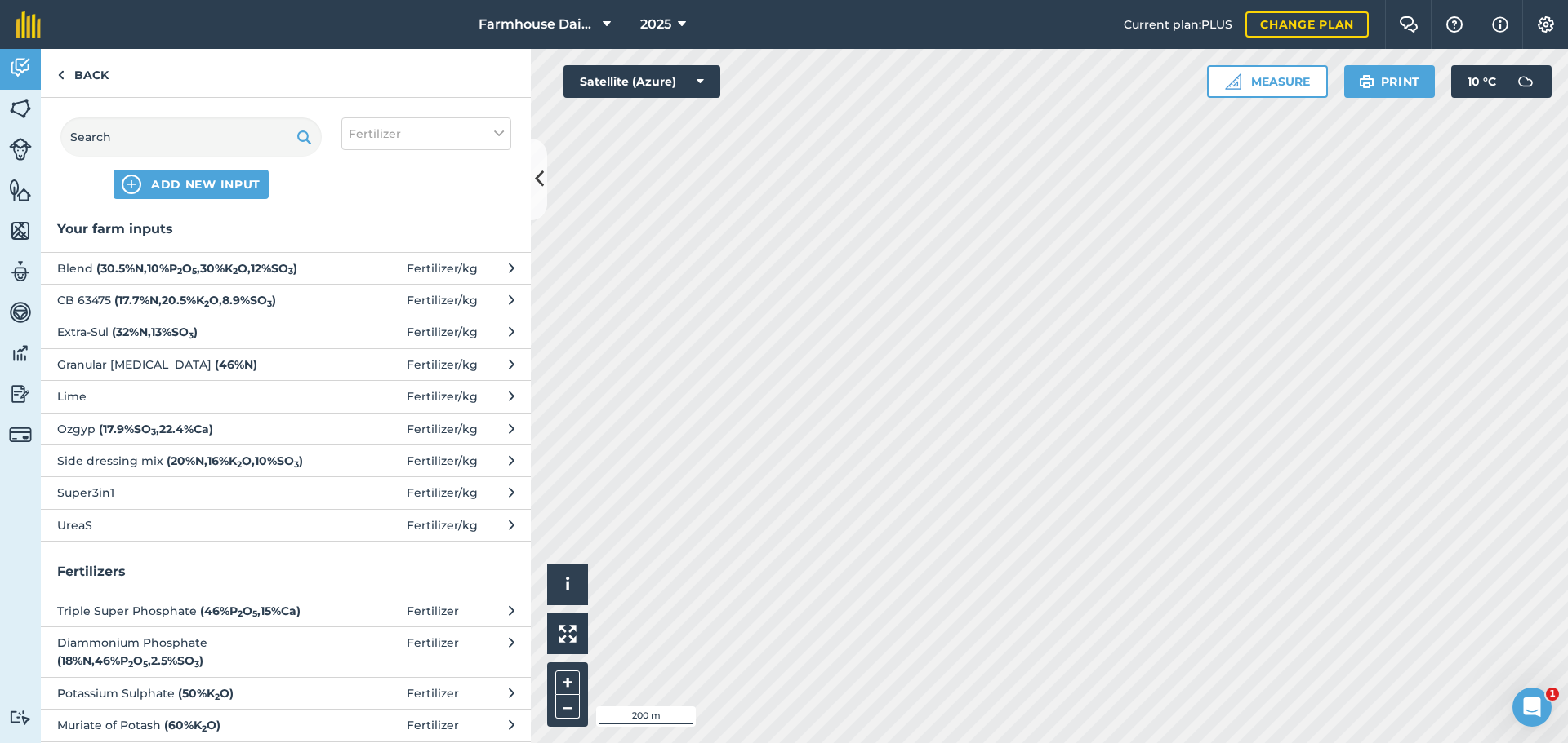
click at [226, 308] on strong "( 17.7 % N , 20.5 % K 2 O , 8.9 % SO 3 )" at bounding box center [195, 300] width 162 height 14
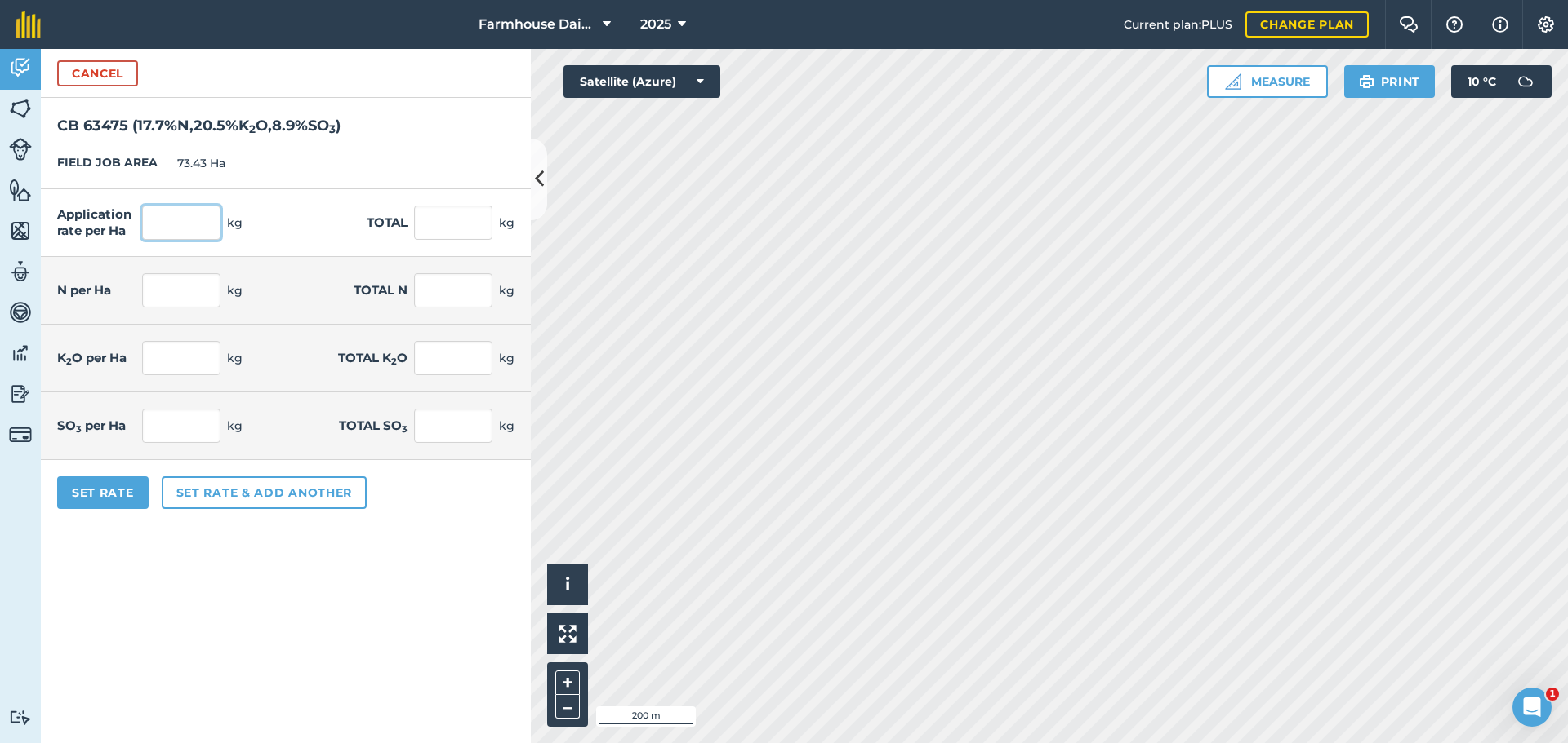
click at [195, 231] on input "text" at bounding box center [181, 223] width 78 height 34
type input "180"
type input "13,217.4"
type input "31.86"
type input "2,339.48"
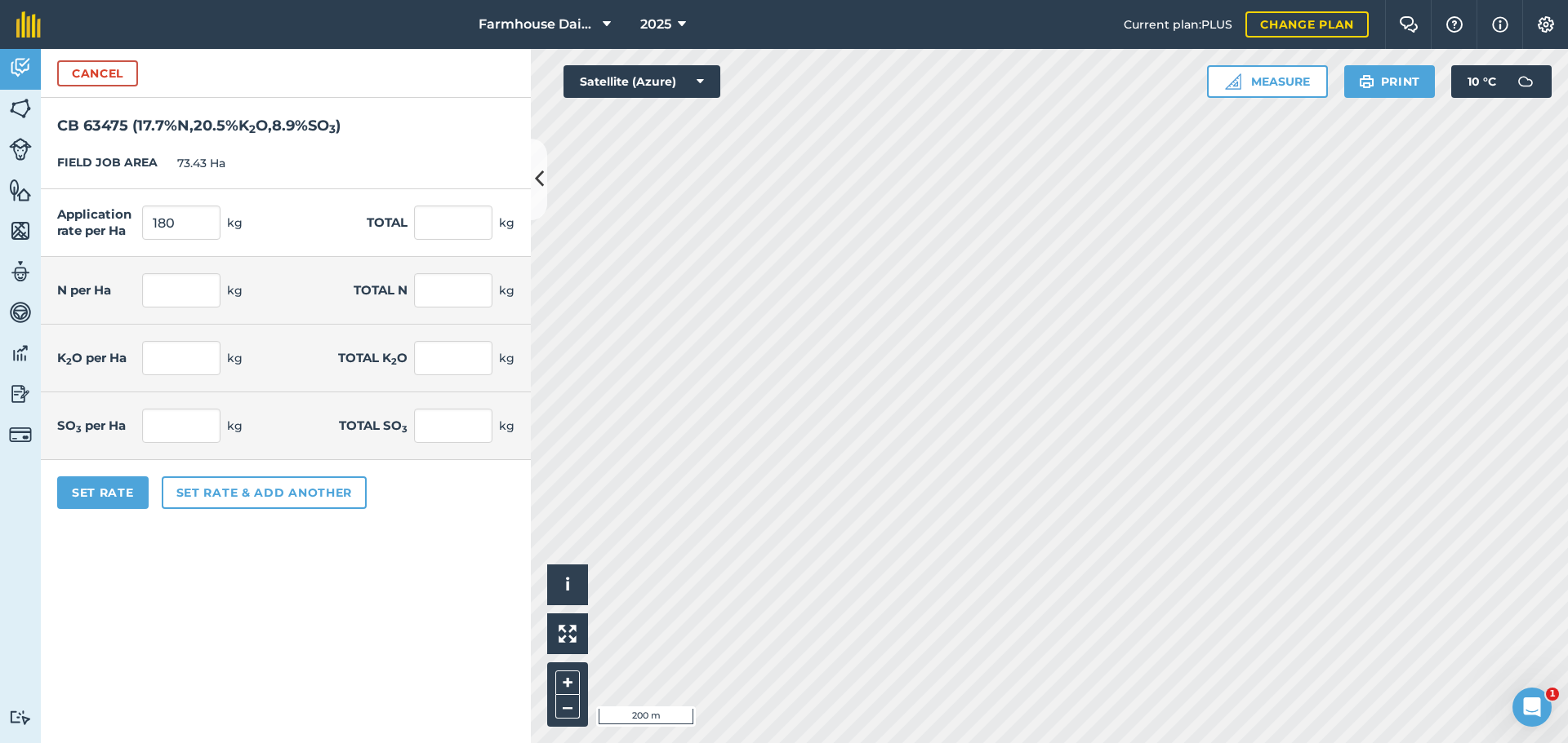
type input "36.9"
type input "2,709.567"
type input "16.02"
type input "1,176.349"
click at [344, 216] on div "Application rate per Ha 180 kg Total 13,217.4 kg" at bounding box center [286, 223] width 490 height 68
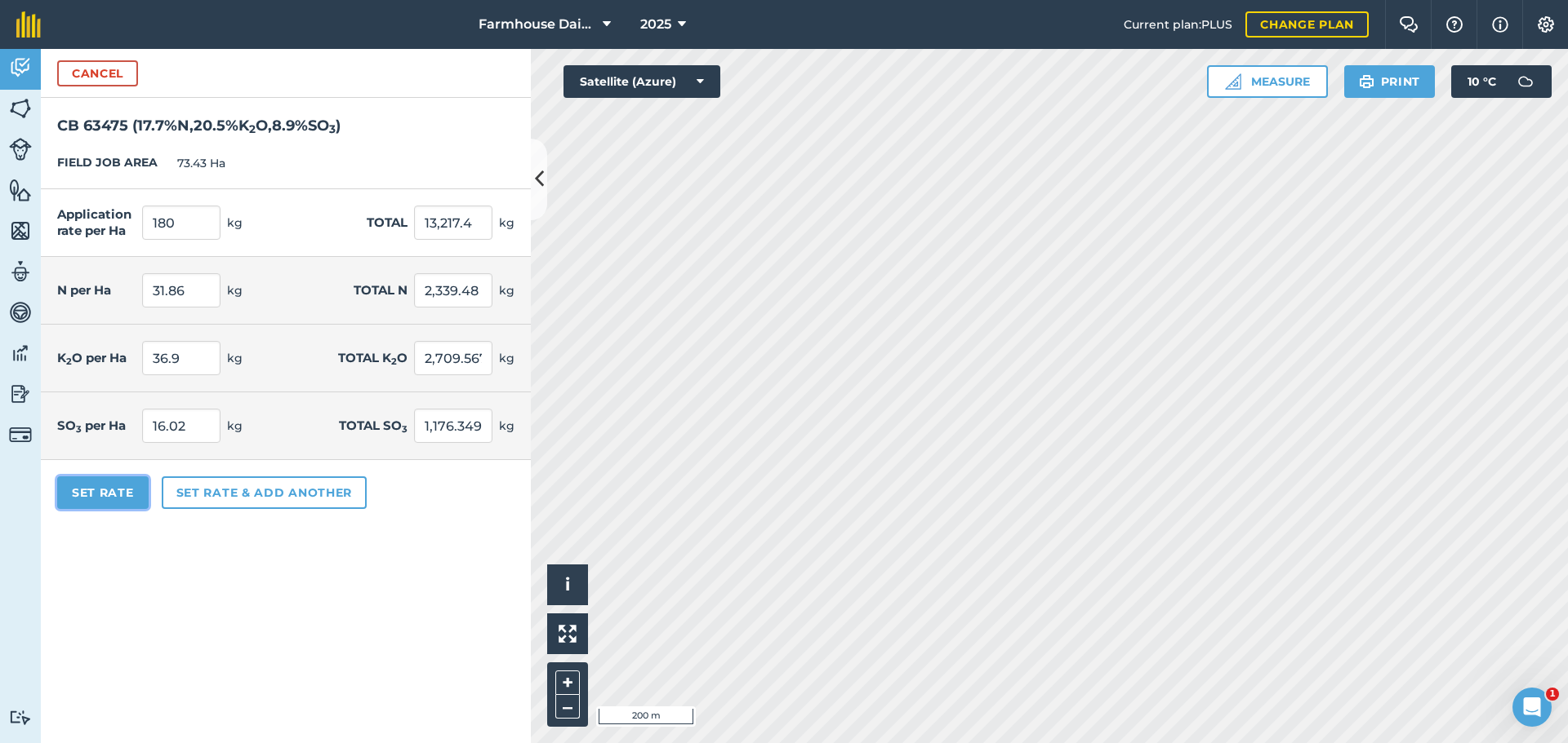
click at [117, 490] on button "Set Rate" at bounding box center [103, 492] width 92 height 32
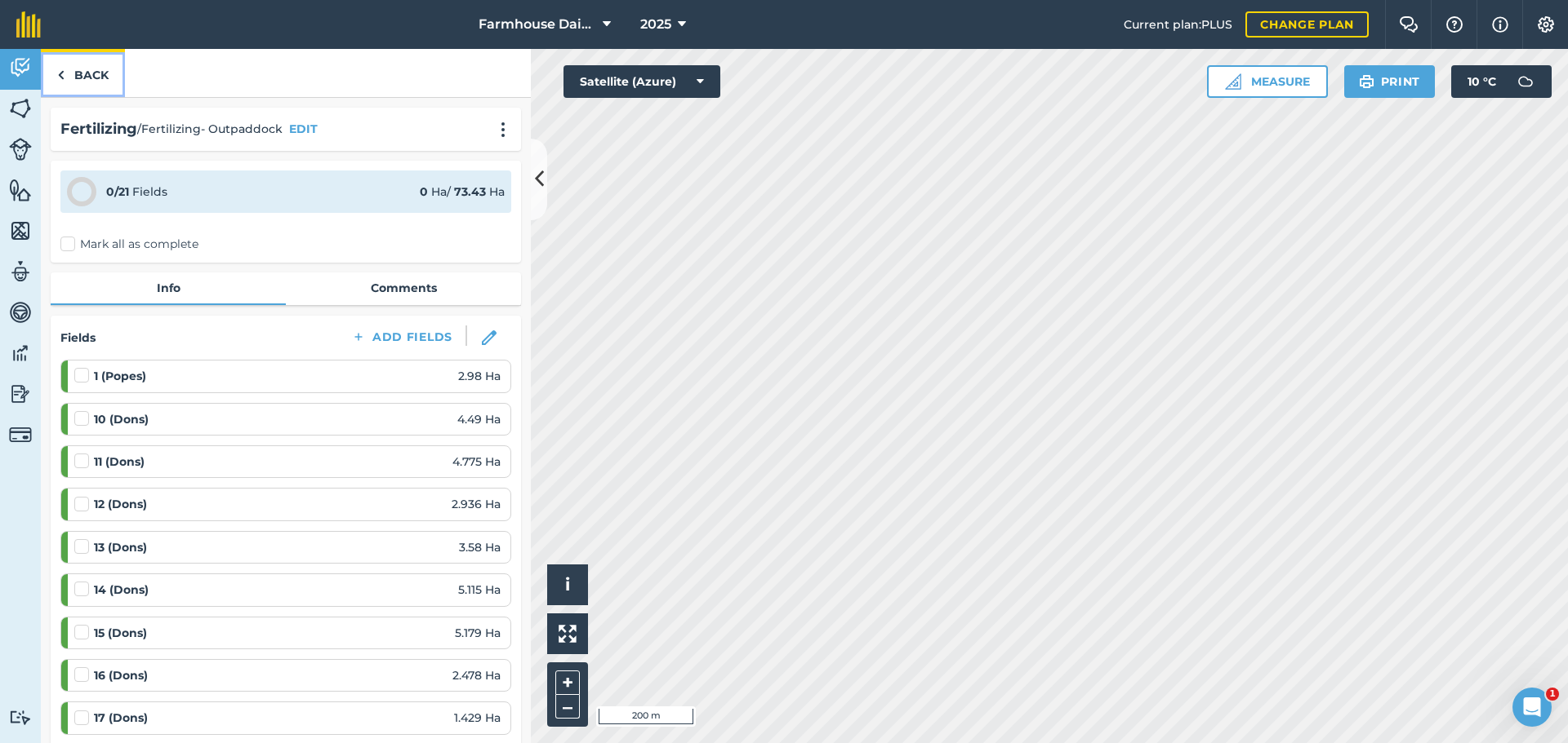
click at [94, 74] on link "Back" at bounding box center [83, 72] width 84 height 49
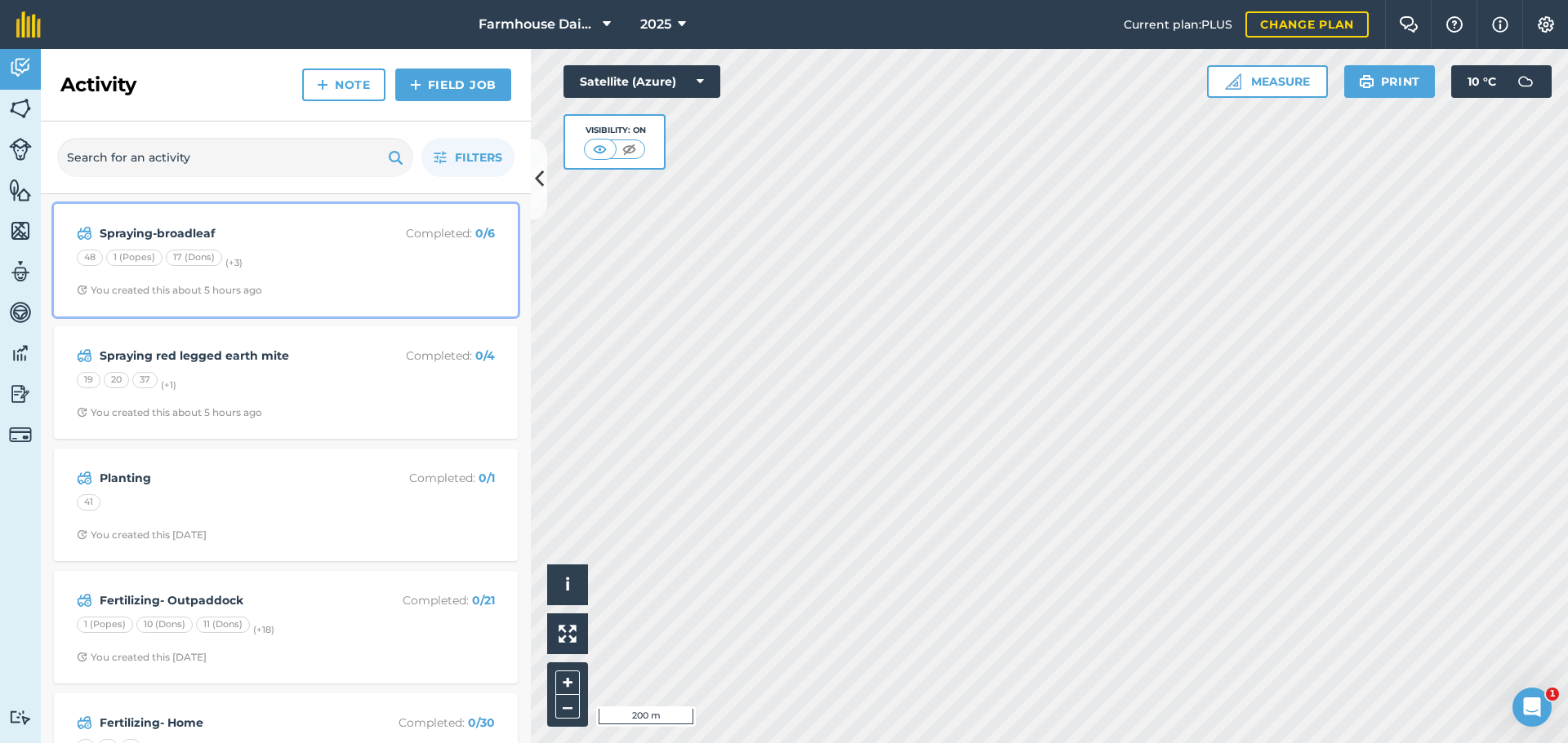
click at [219, 281] on div "Spraying-broadleaf Completed : 0 / 6 48 1 (Popes) 17 (Dons) (+ 3 ) You created …" at bounding box center [286, 260] width 444 height 93
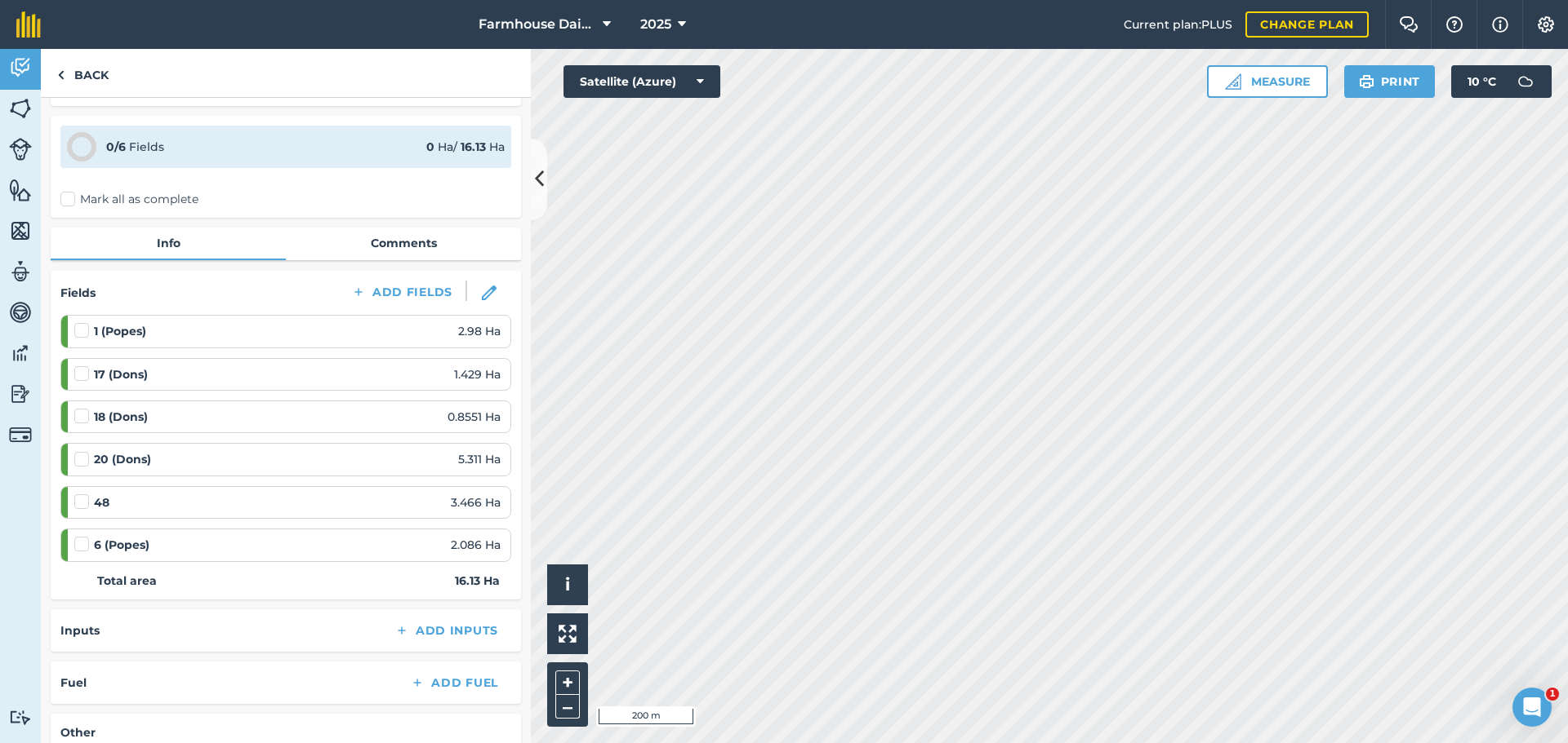
scroll to position [291, 0]
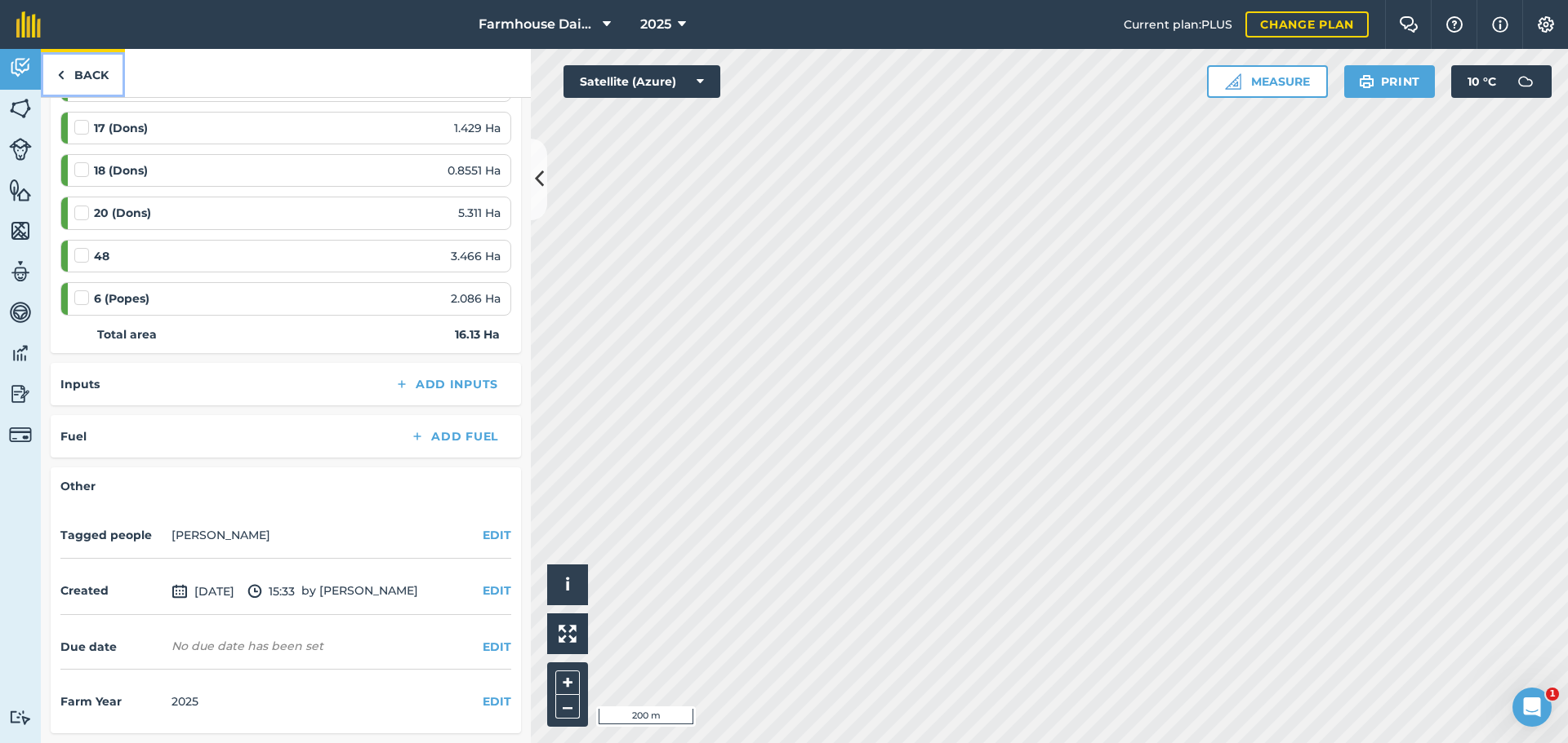
click at [91, 77] on link "Back" at bounding box center [83, 72] width 84 height 49
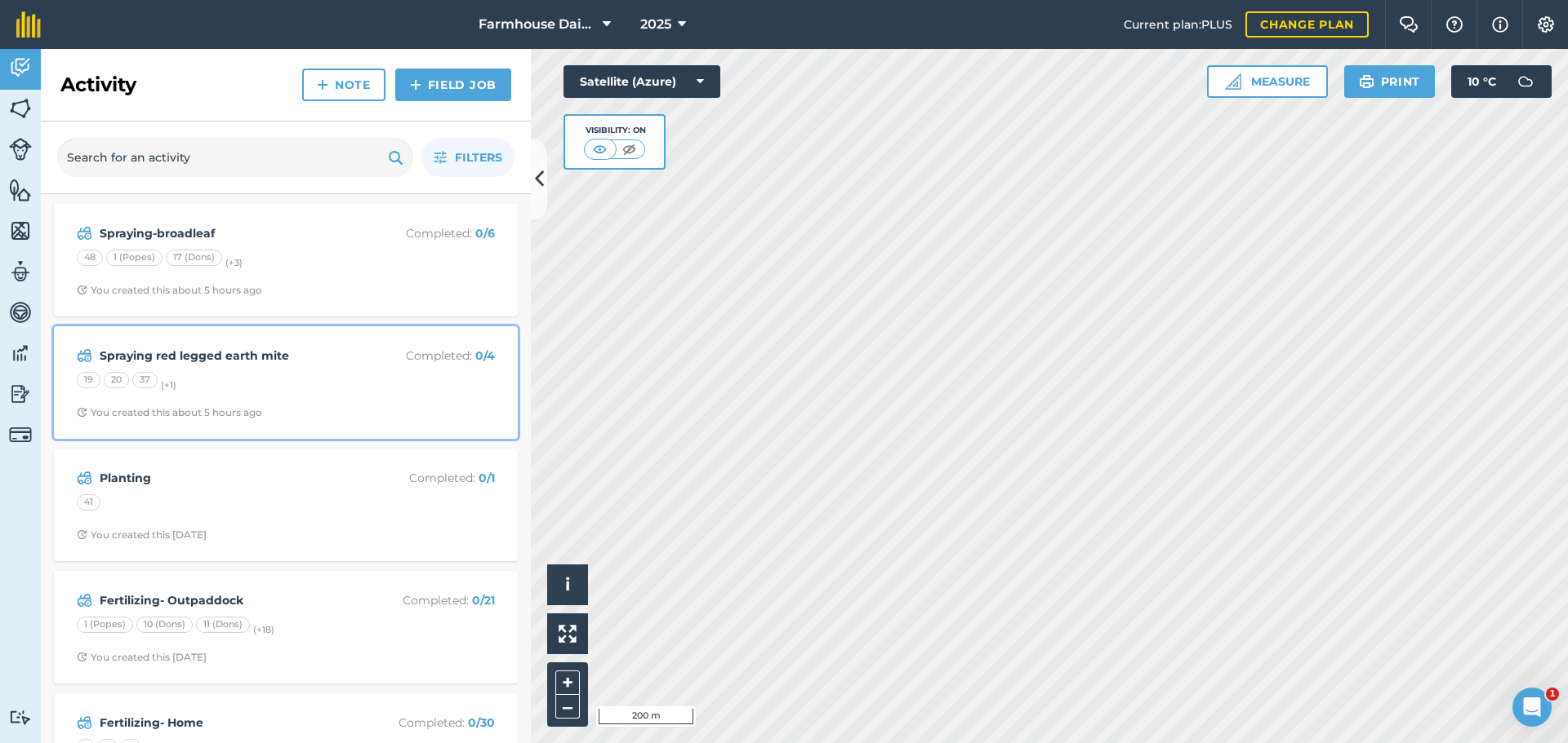
click at [210, 373] on div "19 20 37 (+ 1 )" at bounding box center [286, 383] width 418 height 21
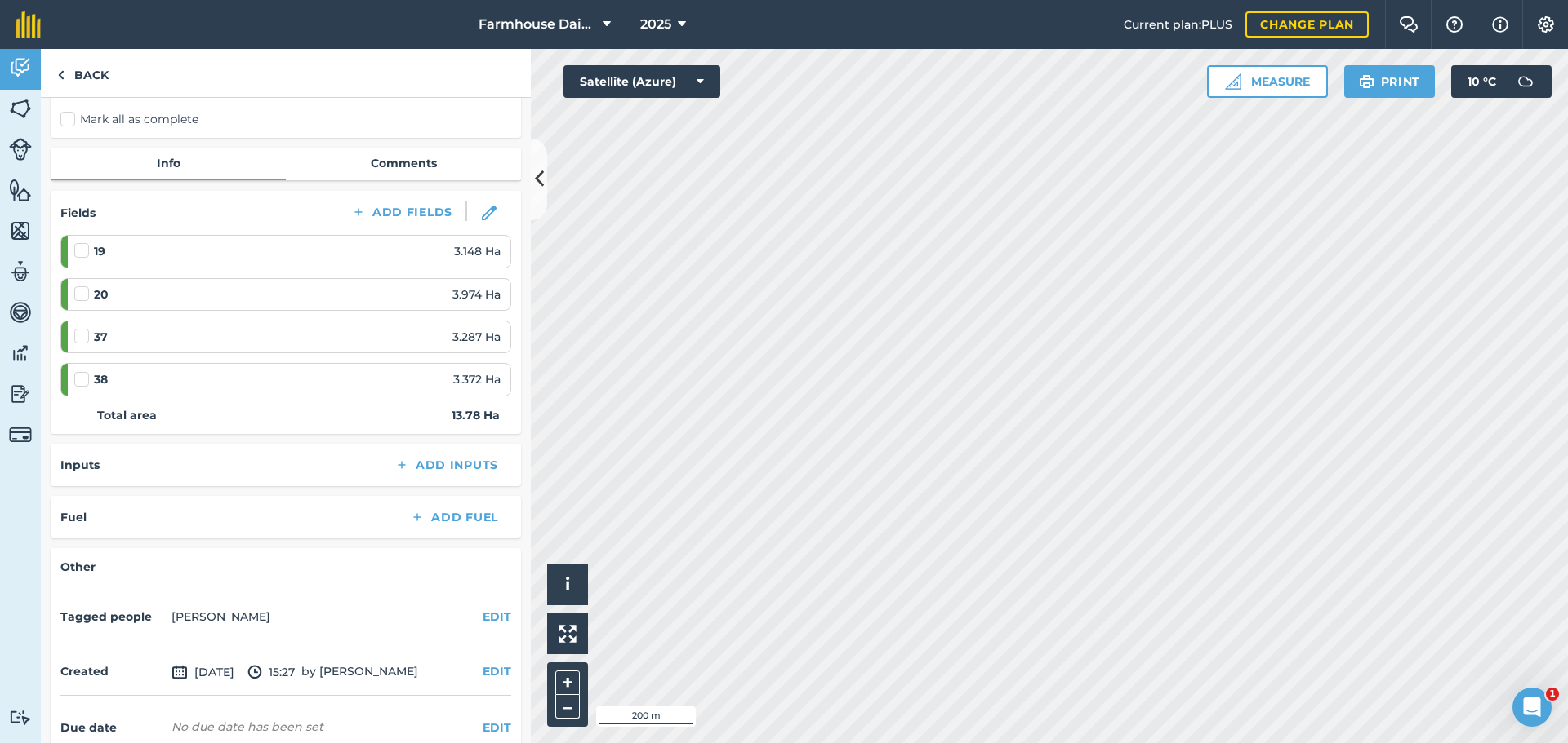
scroll to position [163, 0]
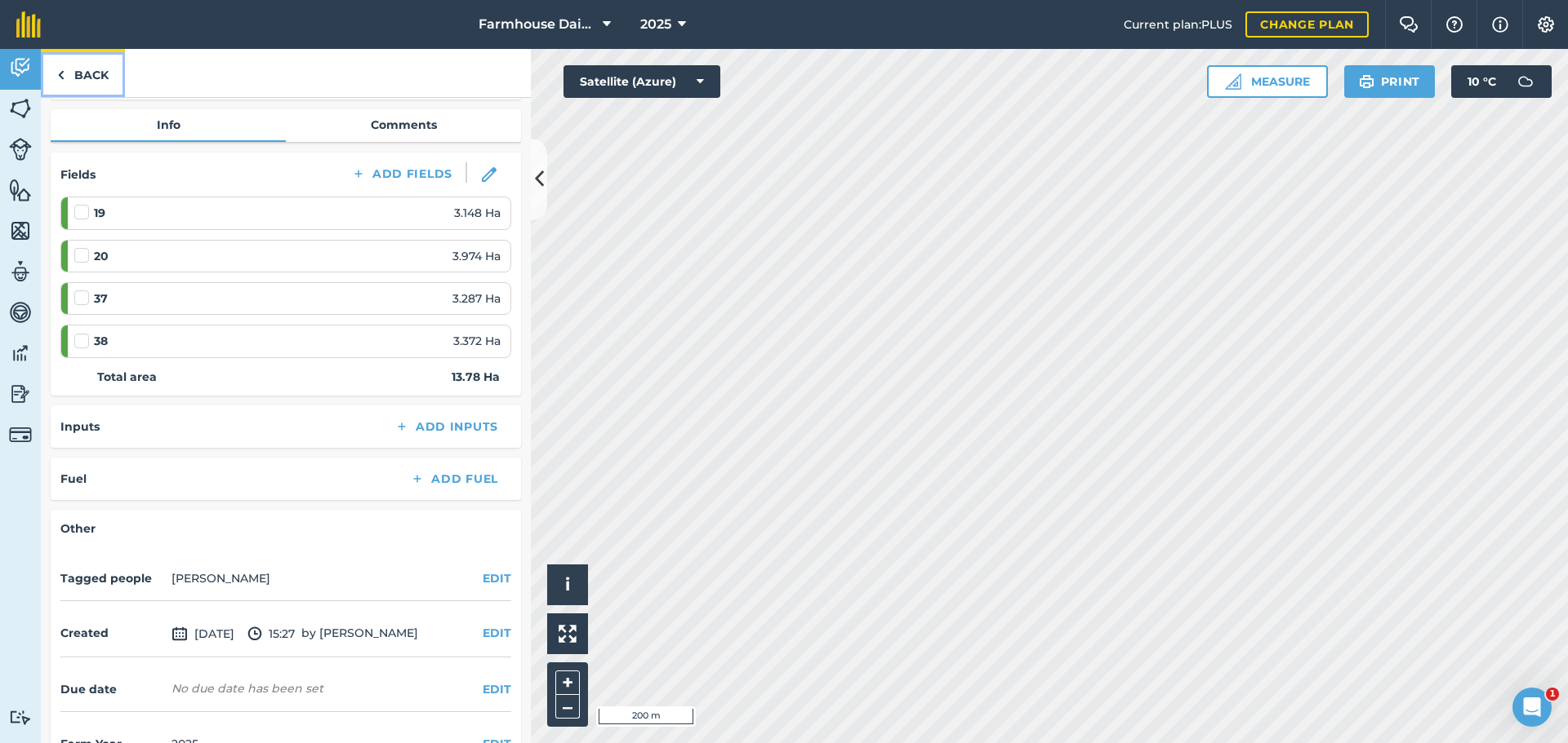
click at [103, 88] on link "Back" at bounding box center [83, 72] width 84 height 49
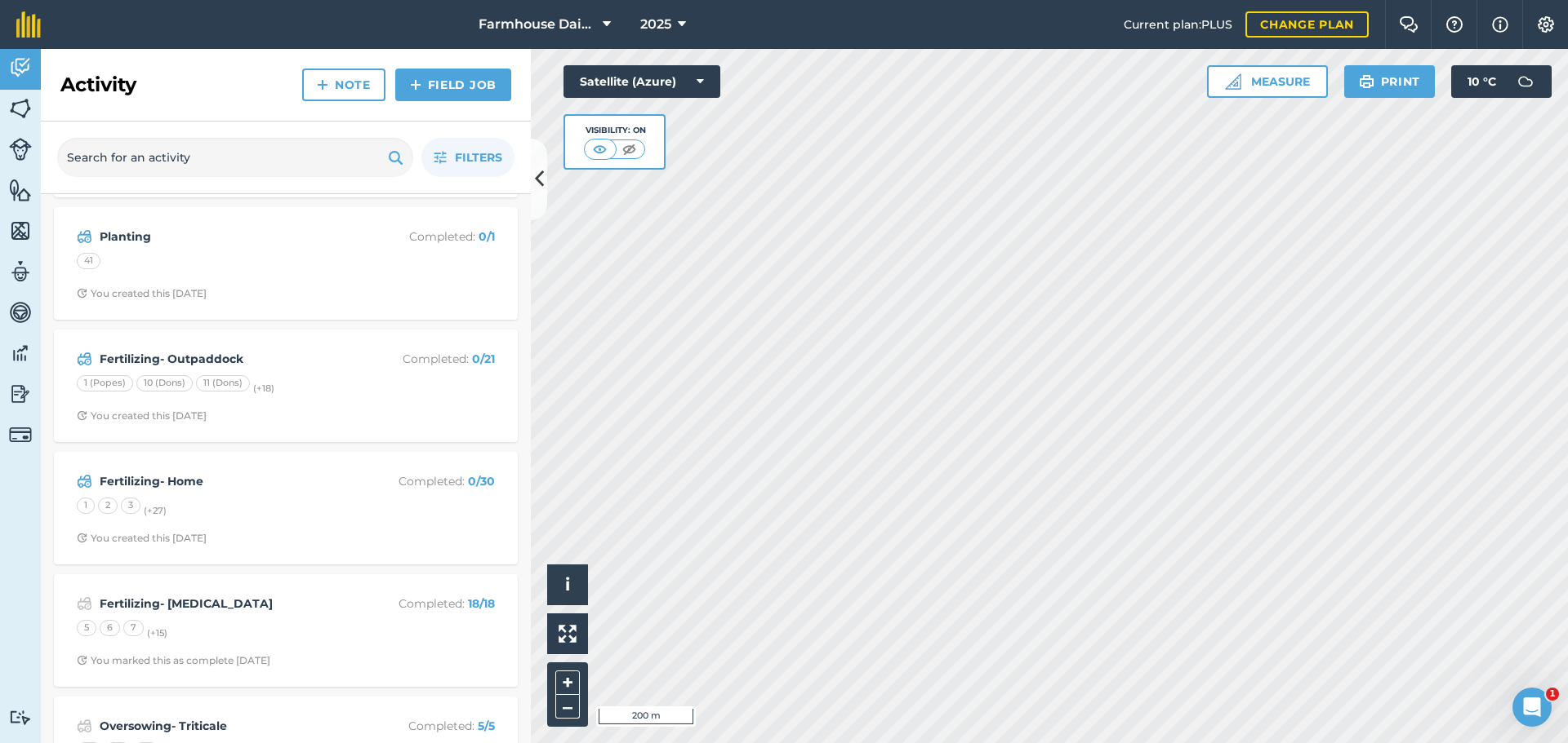
scroll to position [245, 0]
click at [448, 140] on button "Filters" at bounding box center [468, 157] width 93 height 39
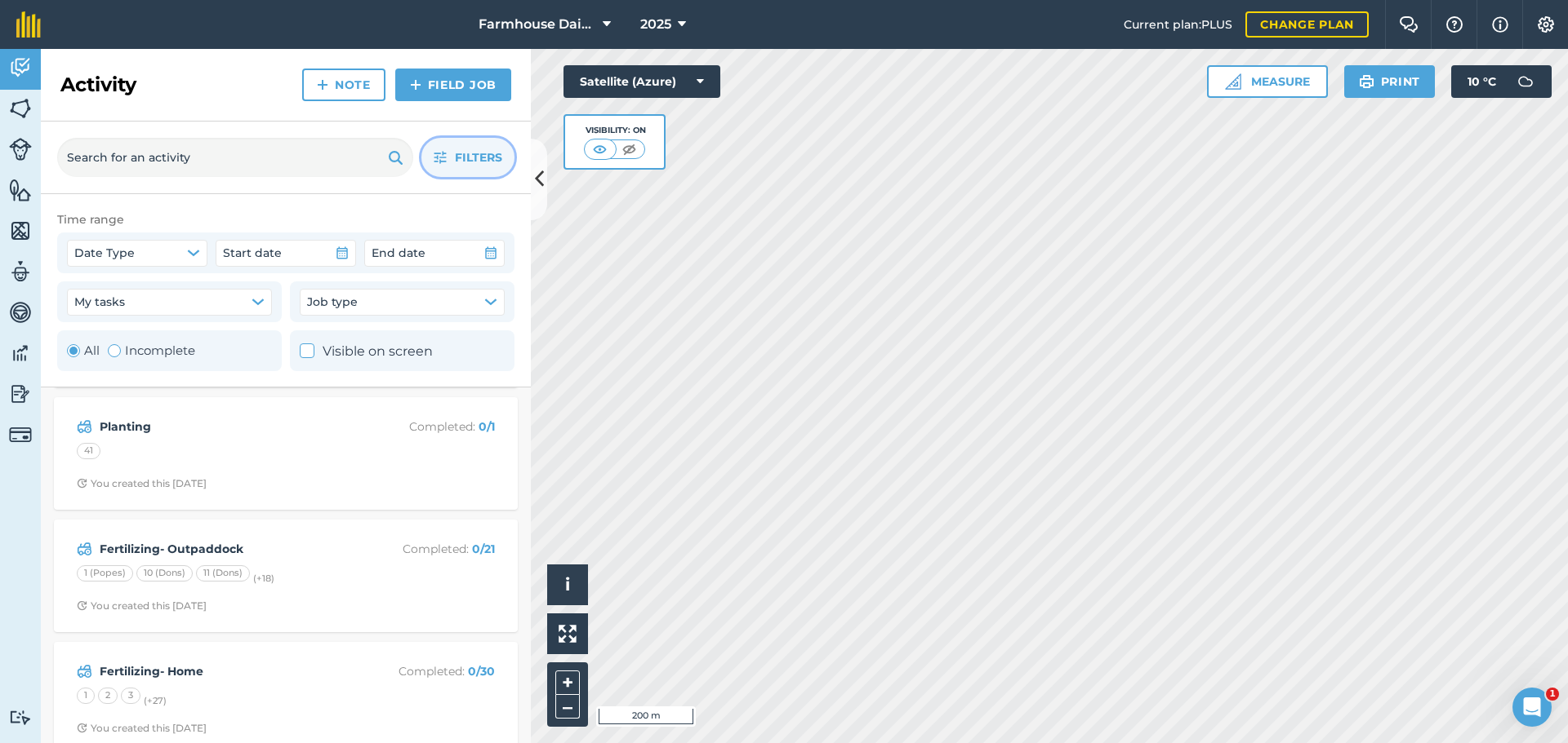
click at [136, 346] on label "Incomplete" at bounding box center [152, 351] width 88 height 20
radio input "false"
radio input "true"
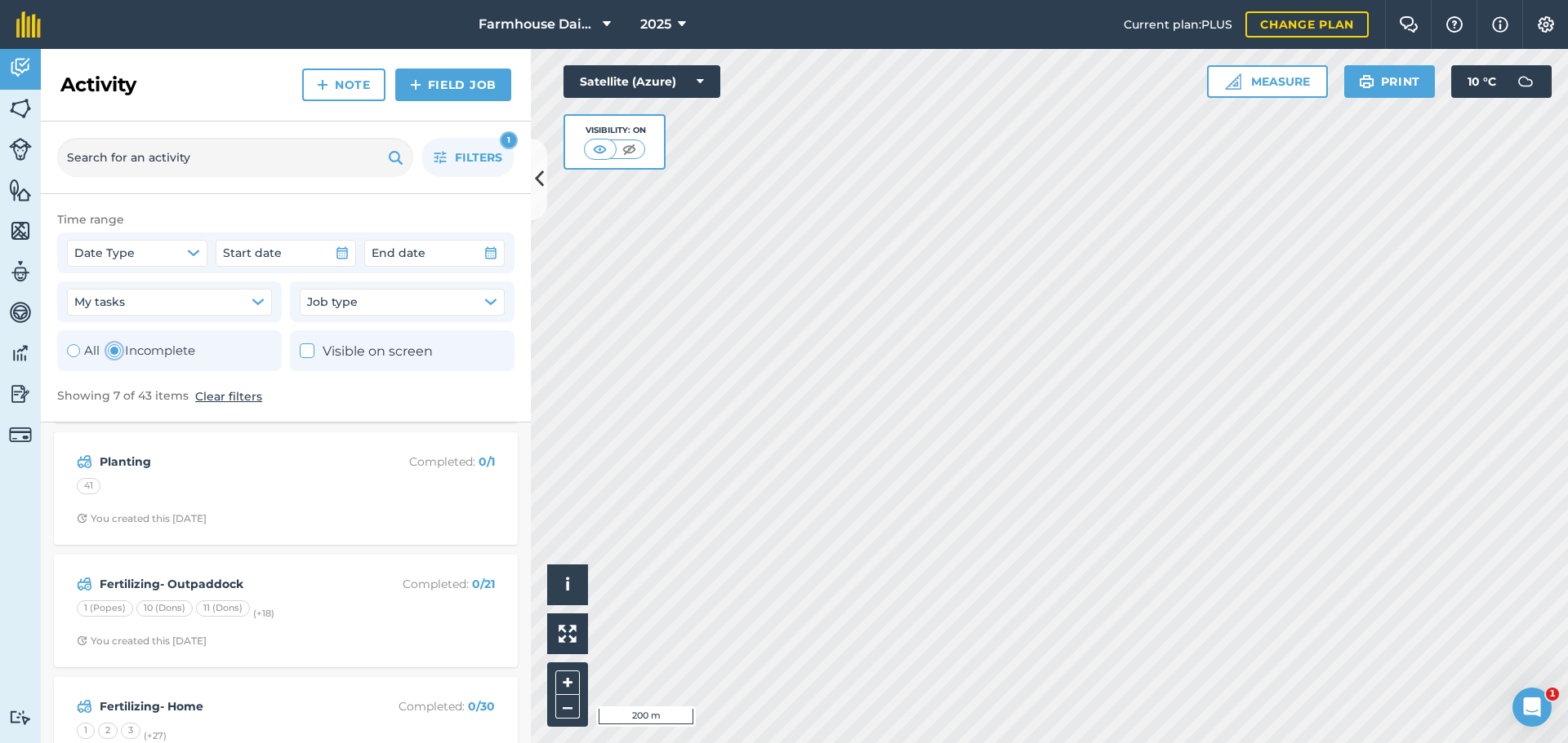
click at [414, 208] on div "Time range Date Type Start date End date My tasks Job type All Incomplete Visib…" at bounding box center [286, 309] width 490 height 229
click at [487, 139] on button "Filters 1" at bounding box center [468, 157] width 93 height 39
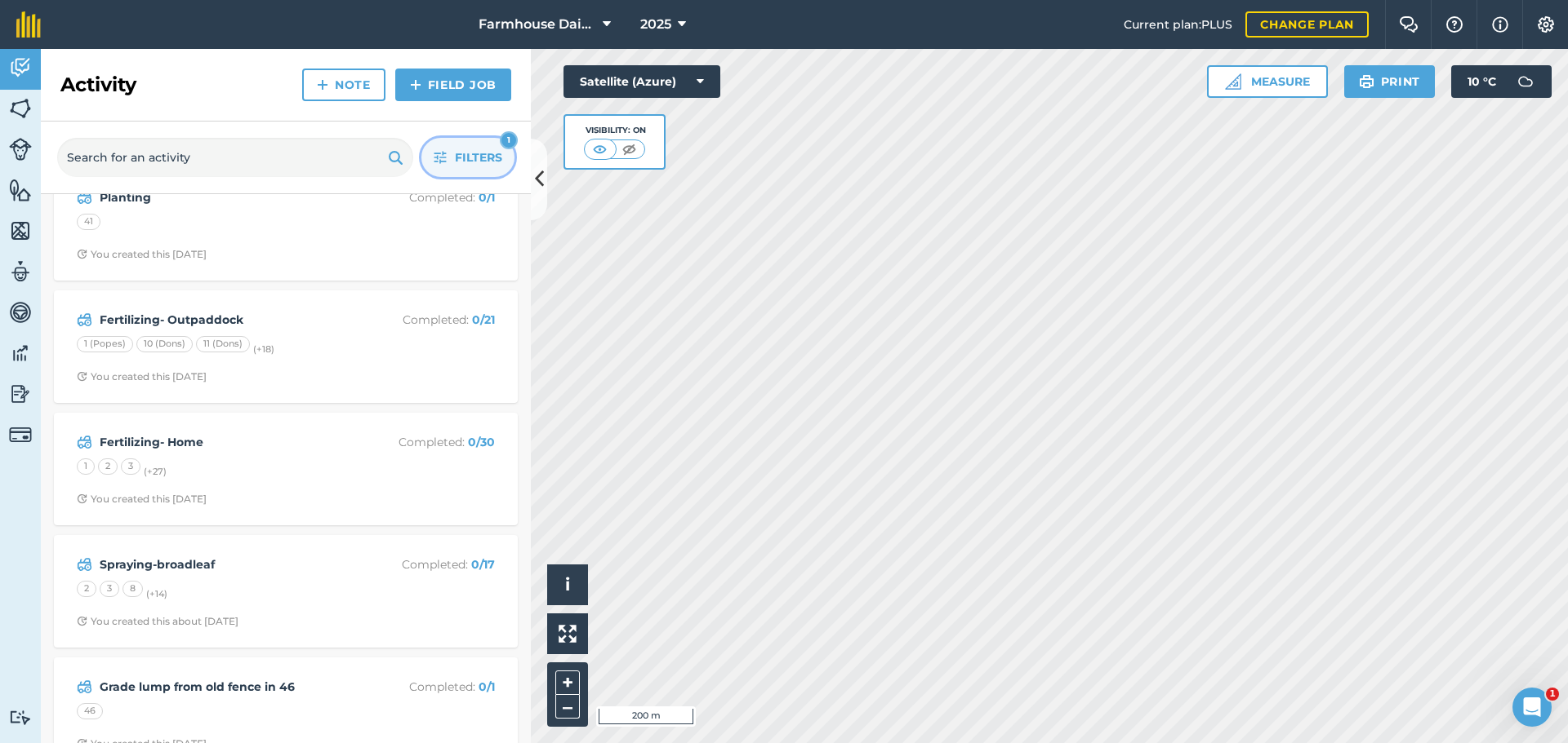
scroll to position [317, 0]
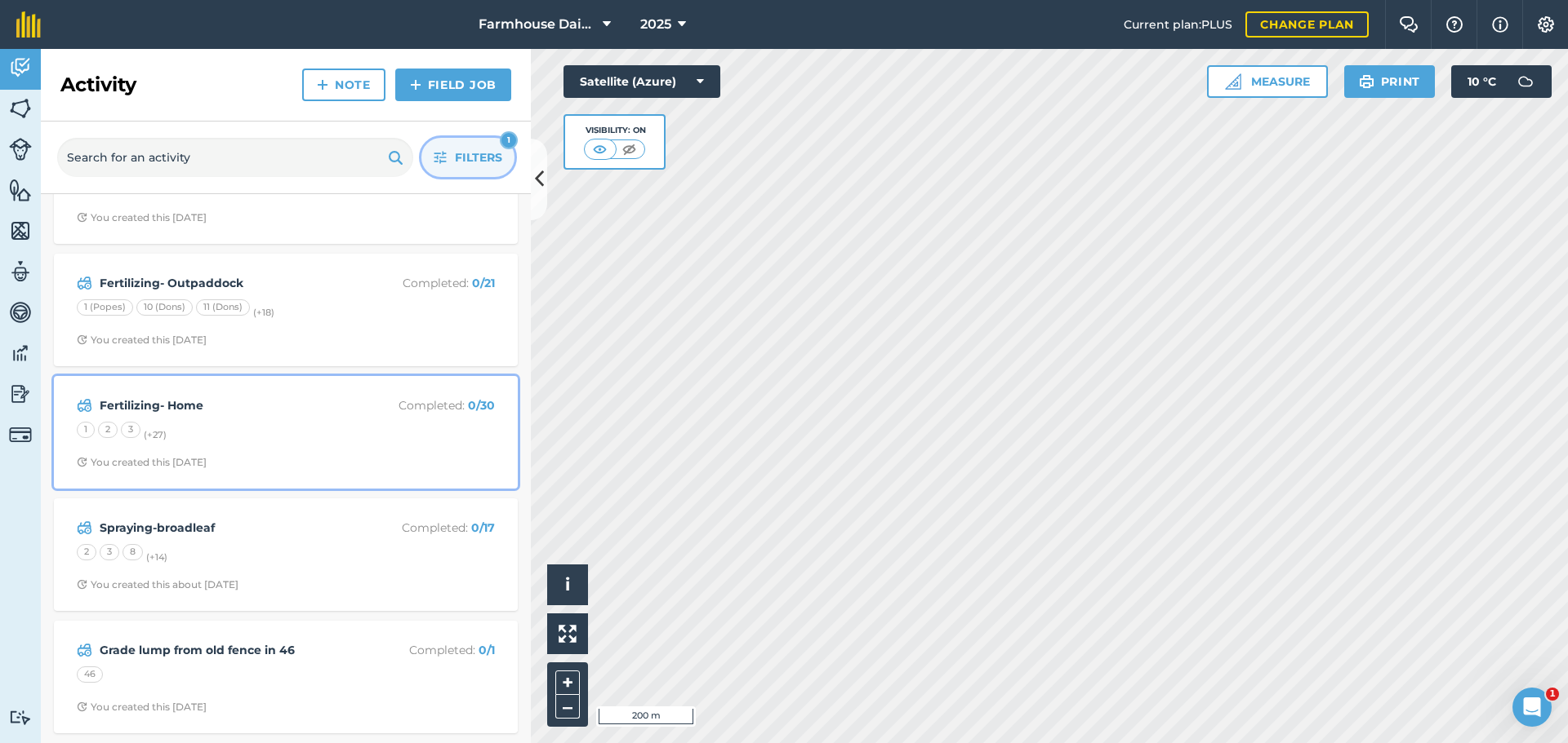
click at [235, 412] on strong "Fertilizing- Home" at bounding box center [229, 405] width 259 height 18
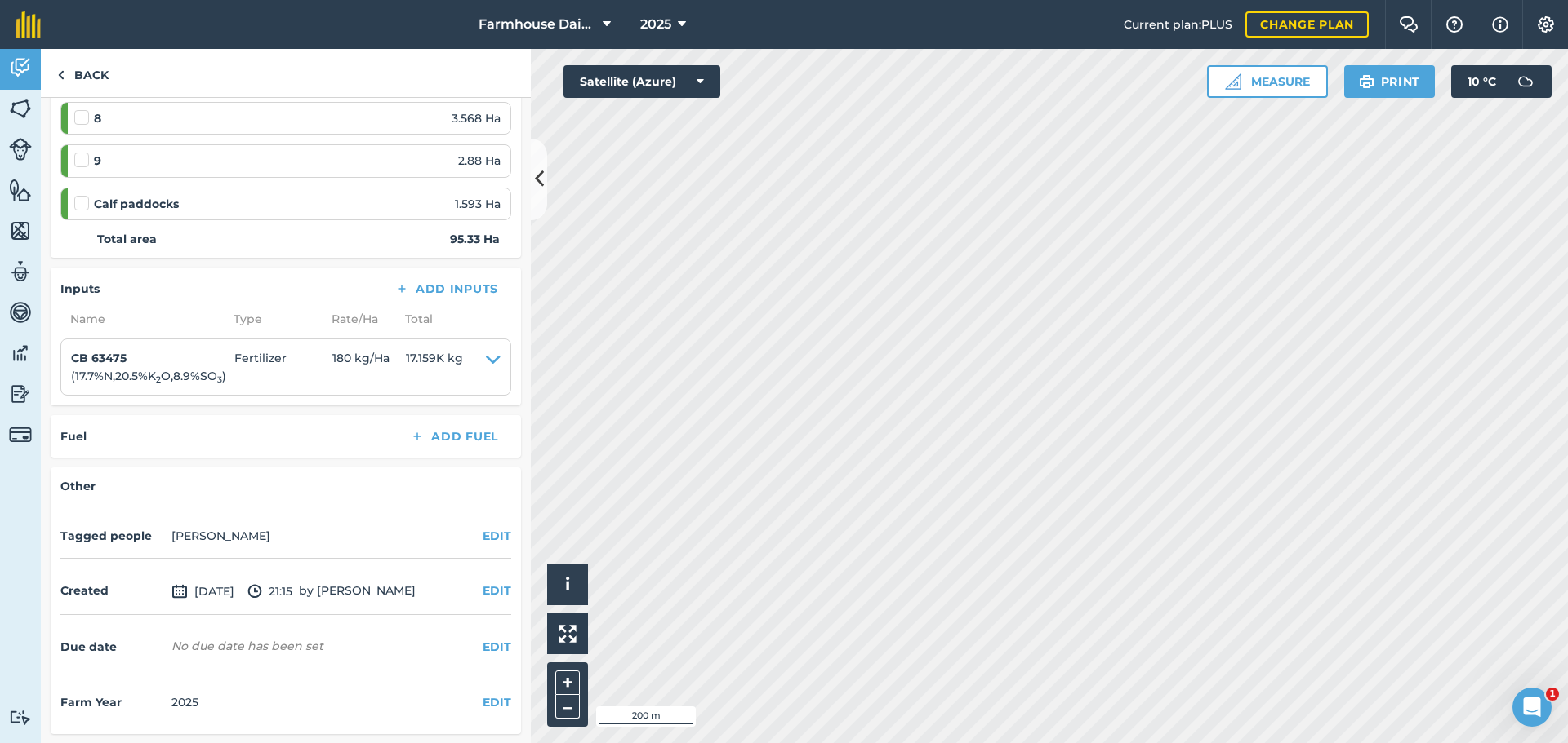
scroll to position [1414, 0]
click at [86, 71] on link "Back" at bounding box center [83, 72] width 84 height 49
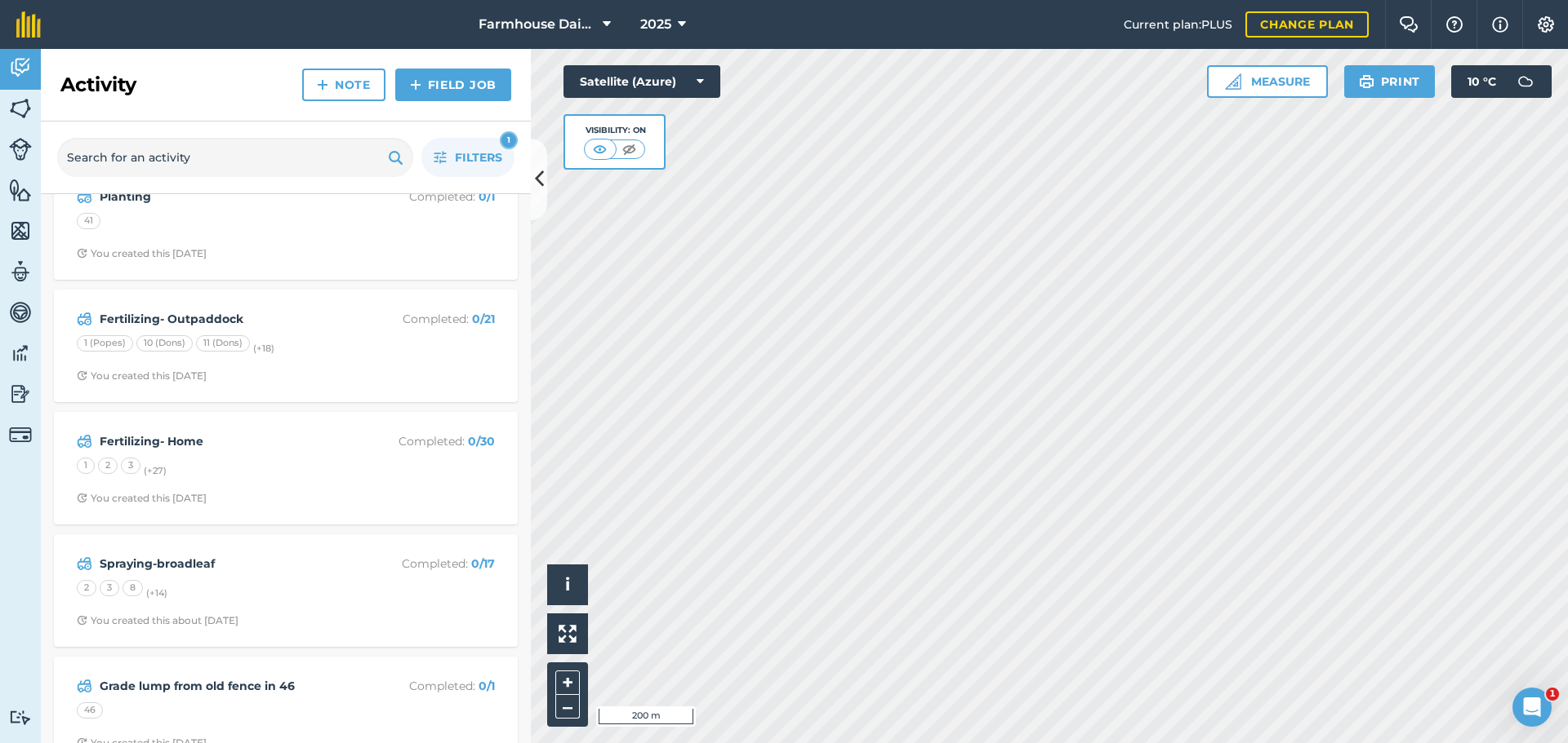
scroll to position [317, 0]
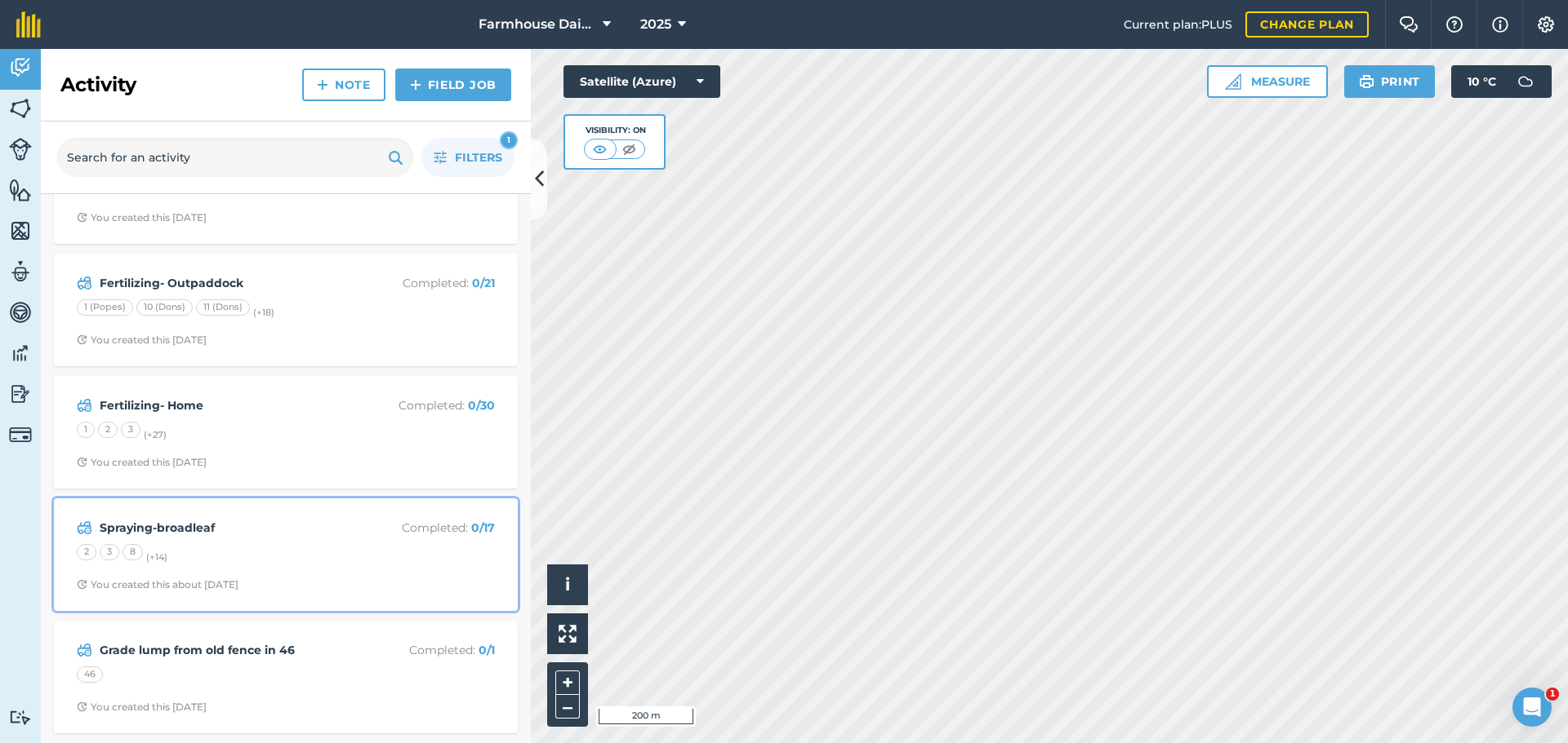
click at [253, 542] on div "Spraying-broadleaf Completed : 0 / 17 2 3 8 (+ 14 ) You created this about [DAT…" at bounding box center [286, 555] width 444 height 93
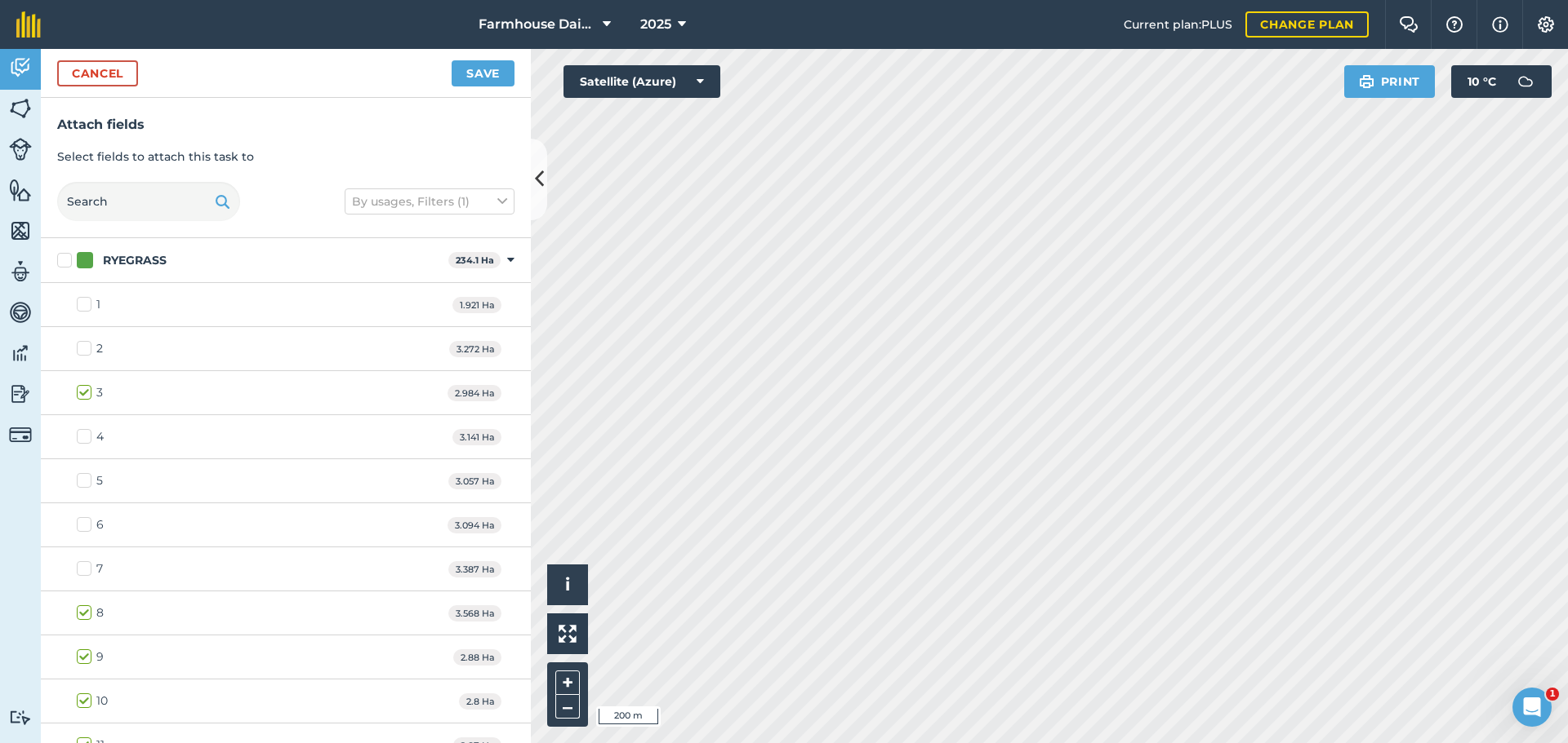
checkbox input "false"
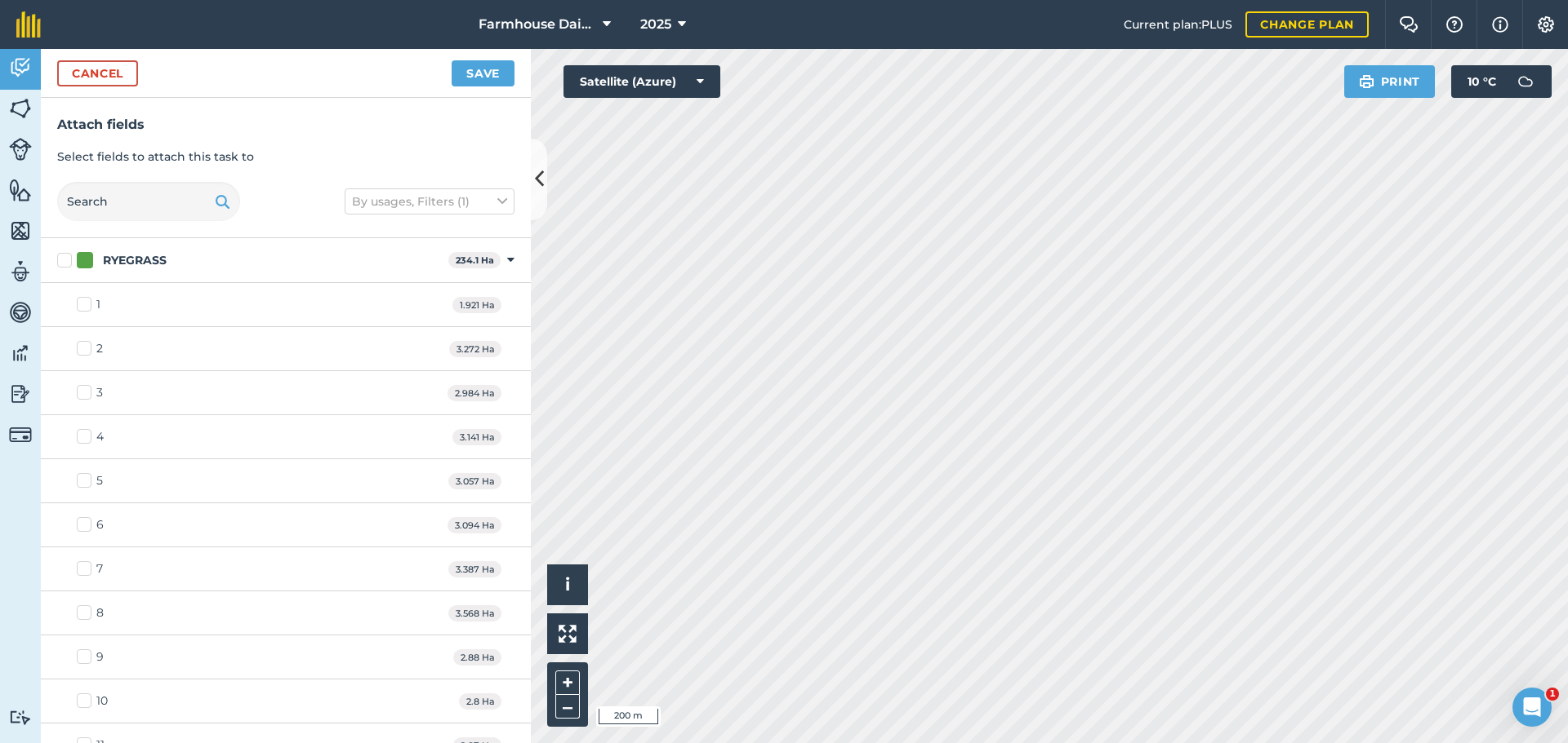
checkbox input "false"
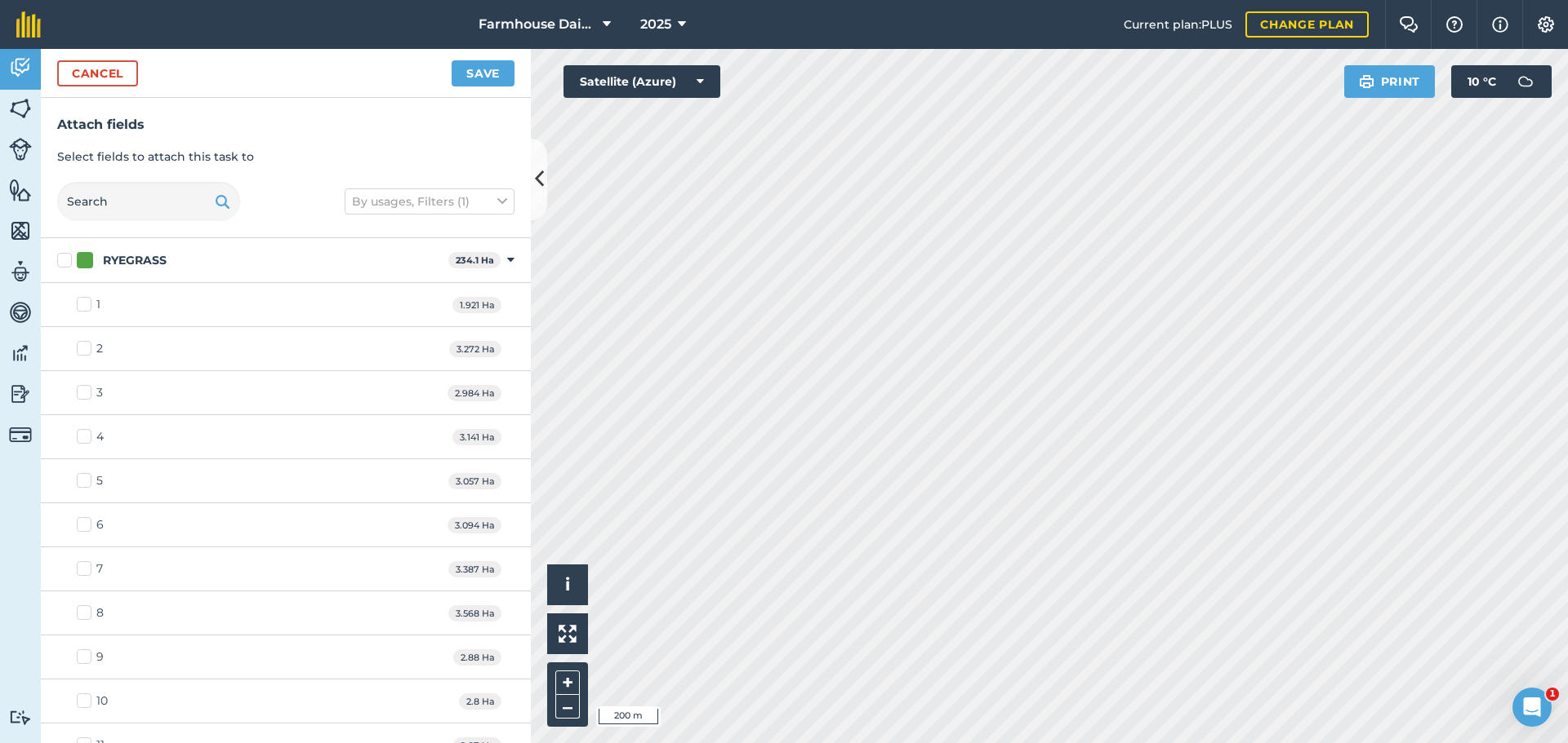
checkbox input "false"
checkbox input "true"
checkbox input "false"
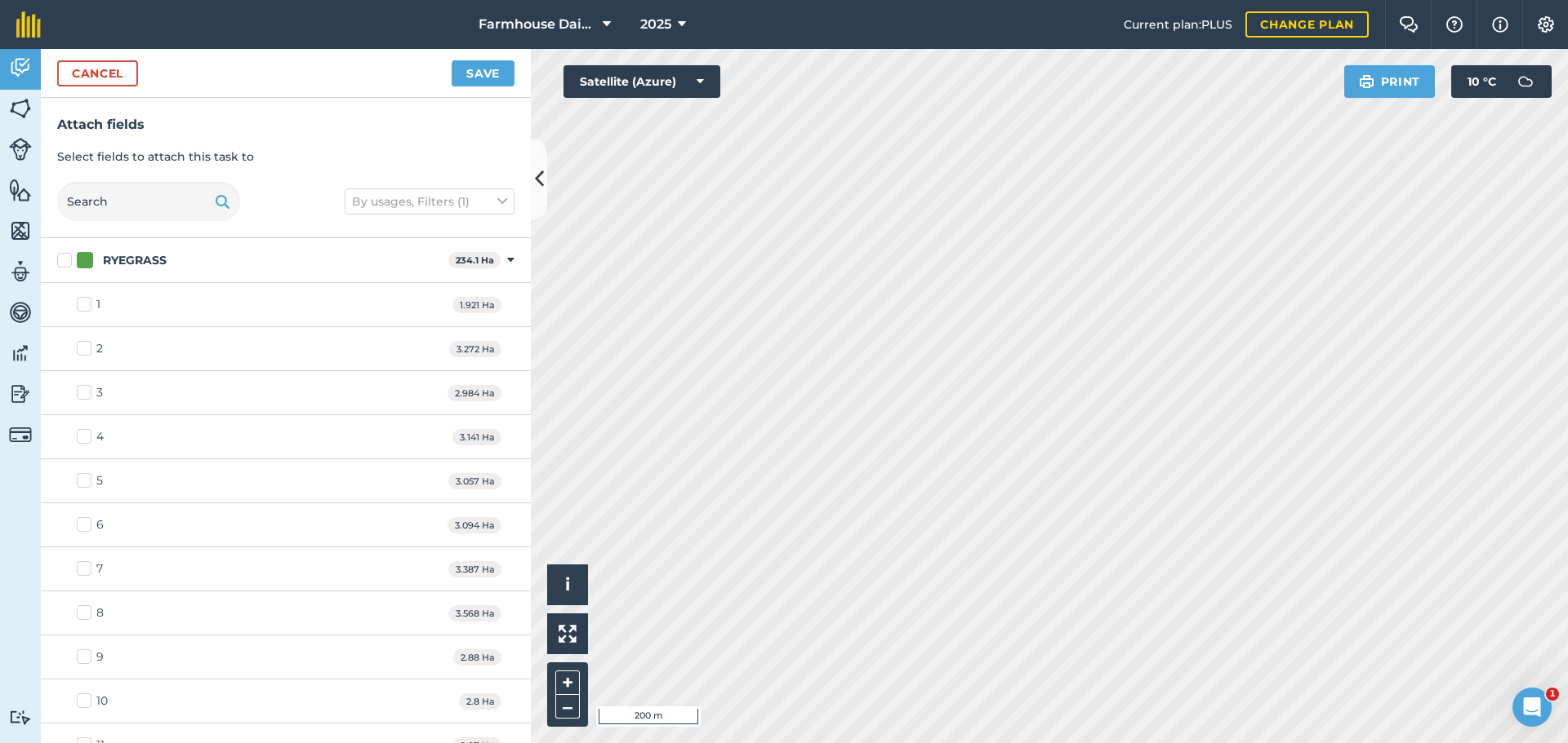
checkbox input "true"
checkbox input "false"
checkbox input "true"
click at [492, 75] on button "Save" at bounding box center [483, 72] width 63 height 26
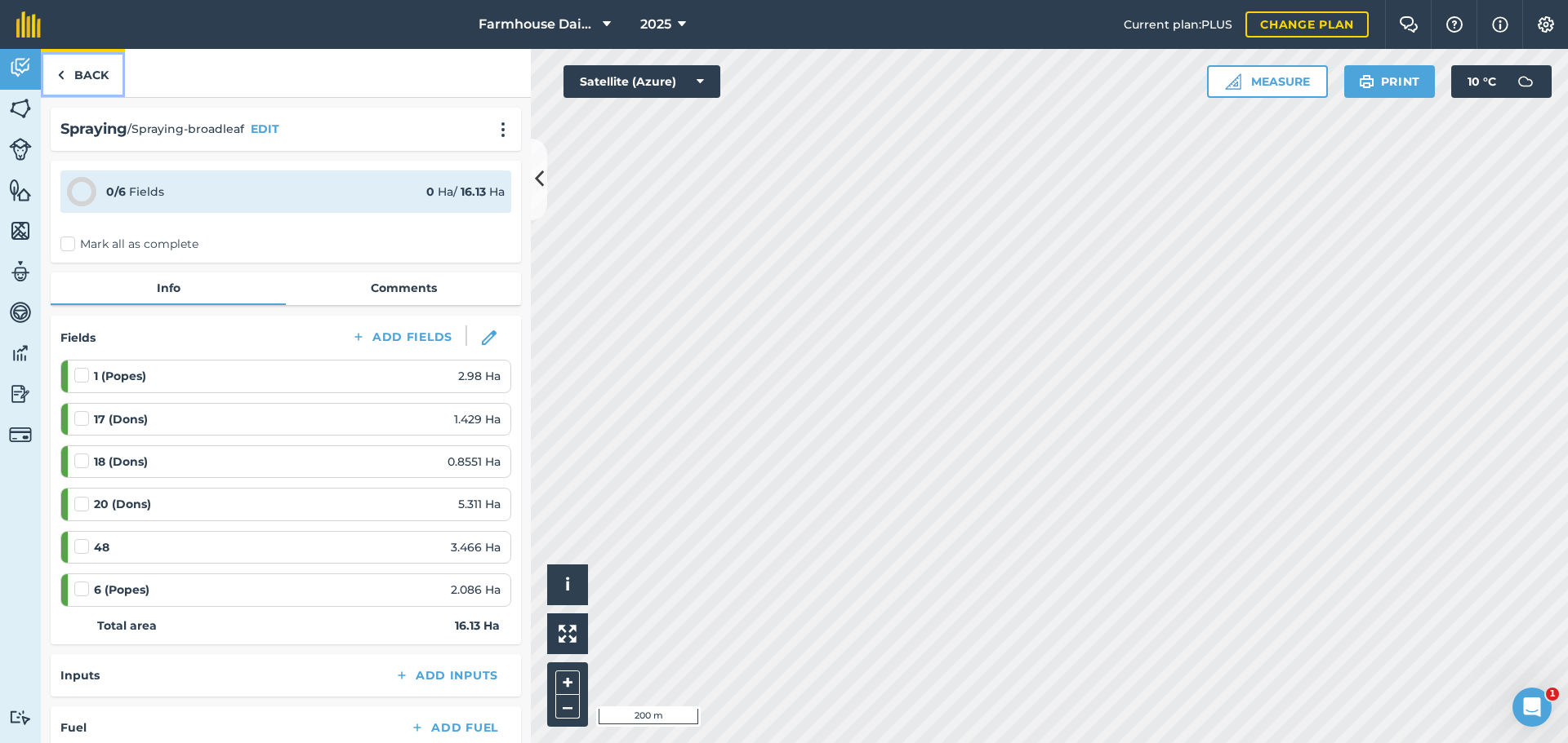
click at [79, 77] on link "Back" at bounding box center [83, 72] width 84 height 49
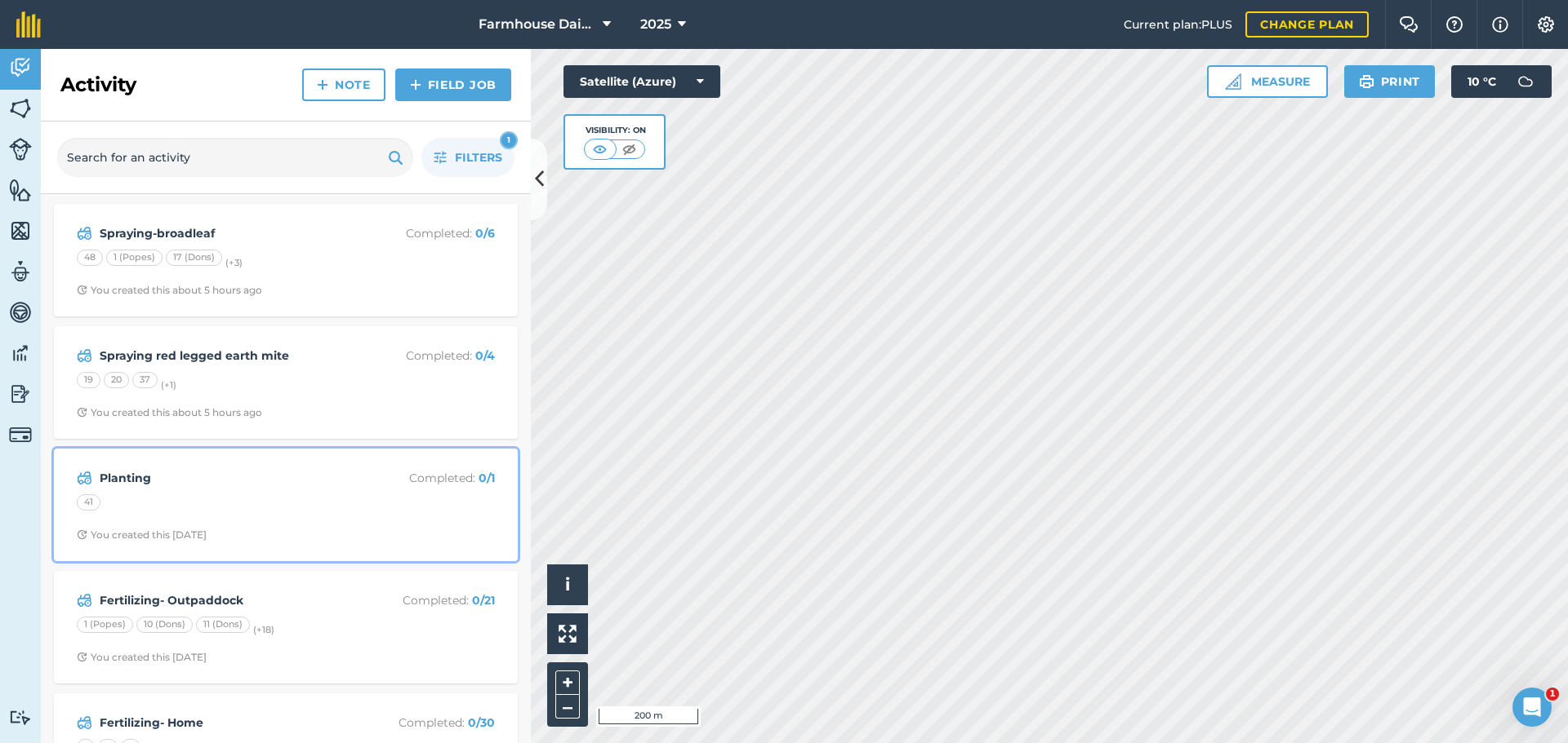
click at [209, 518] on div "Planting Completed : 0 / 1 41 You created this [DATE]" at bounding box center [286, 505] width 444 height 93
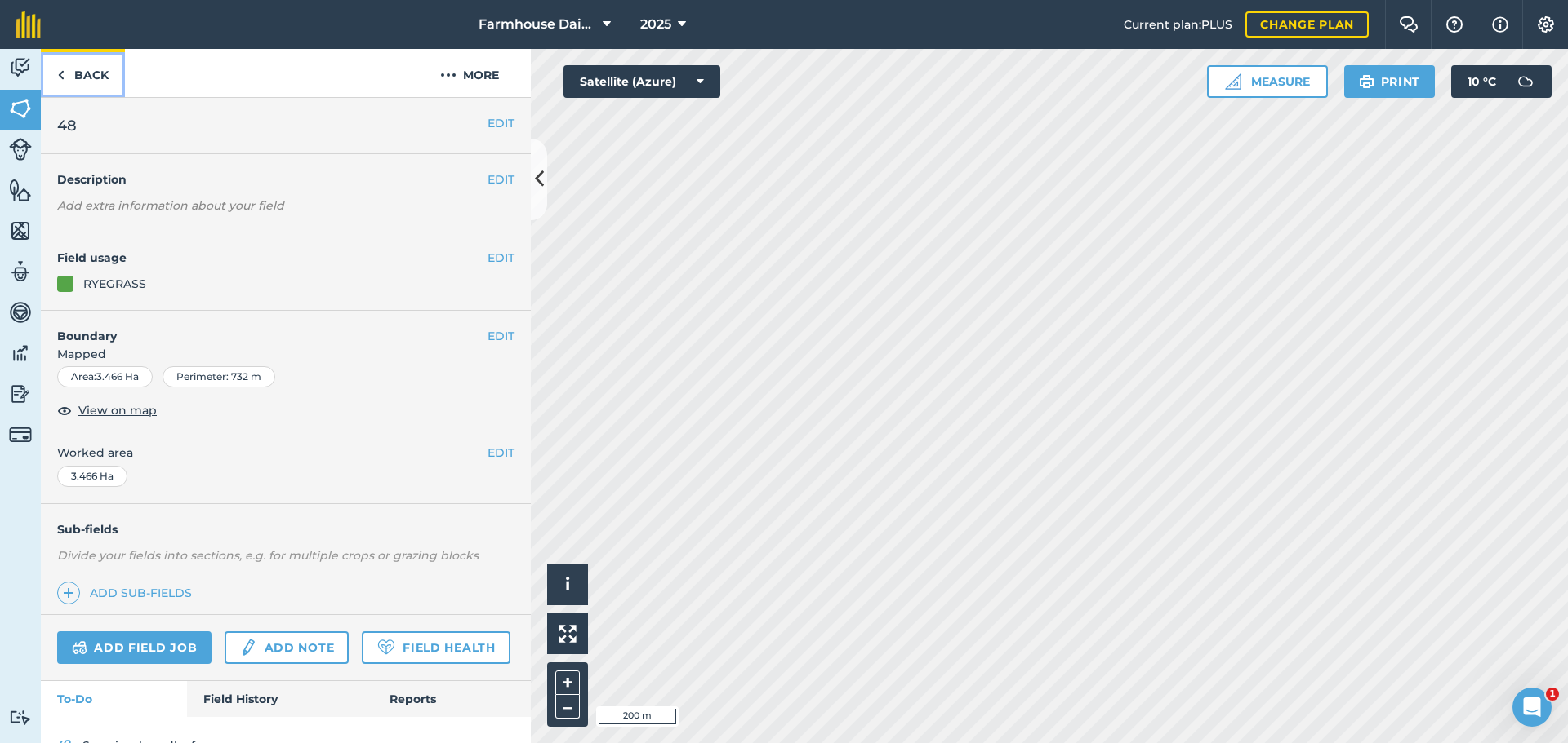
click at [98, 93] on link "Back" at bounding box center [83, 72] width 84 height 49
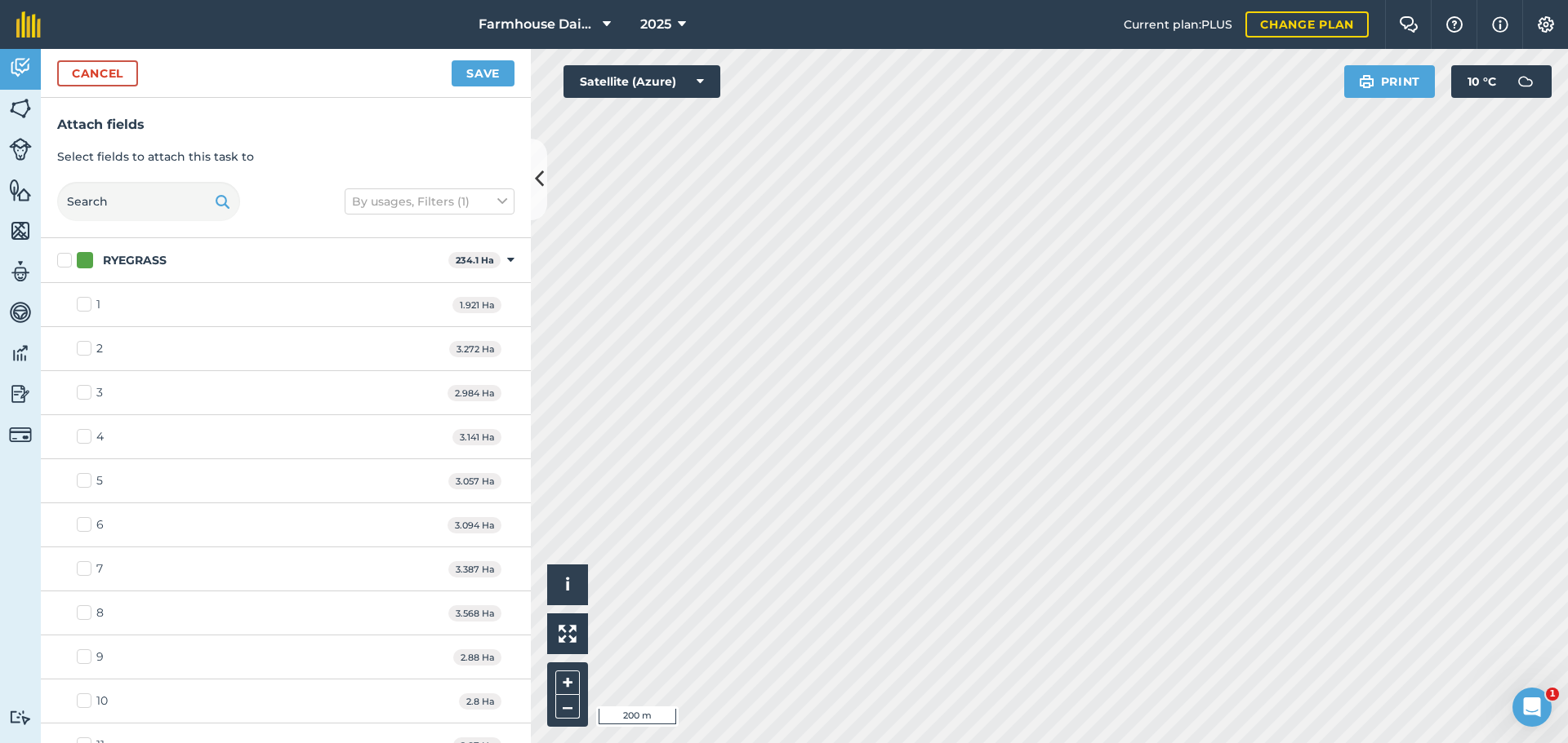
checkbox input "true"
checkbox input "false"
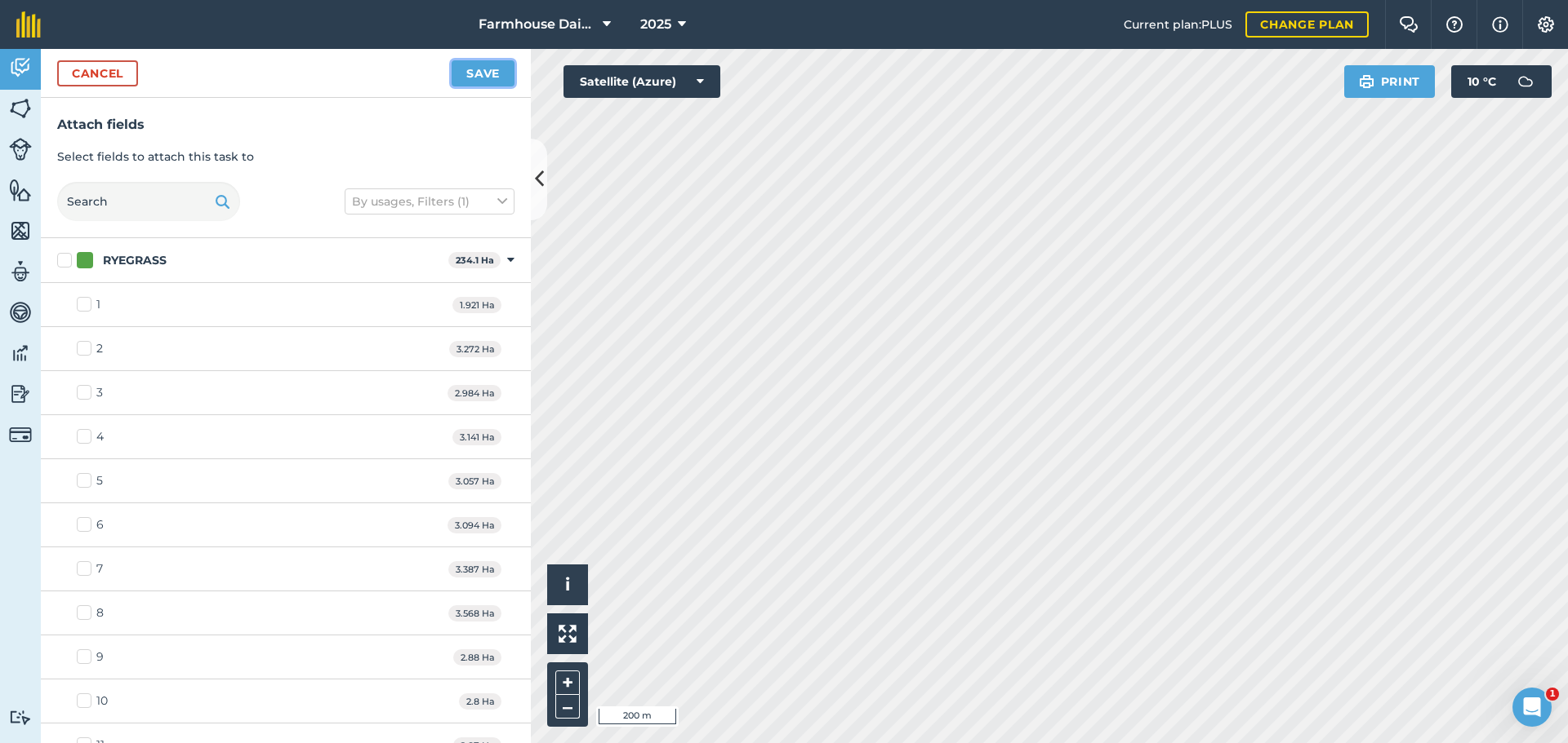
click at [491, 69] on button "Save" at bounding box center [483, 72] width 63 height 26
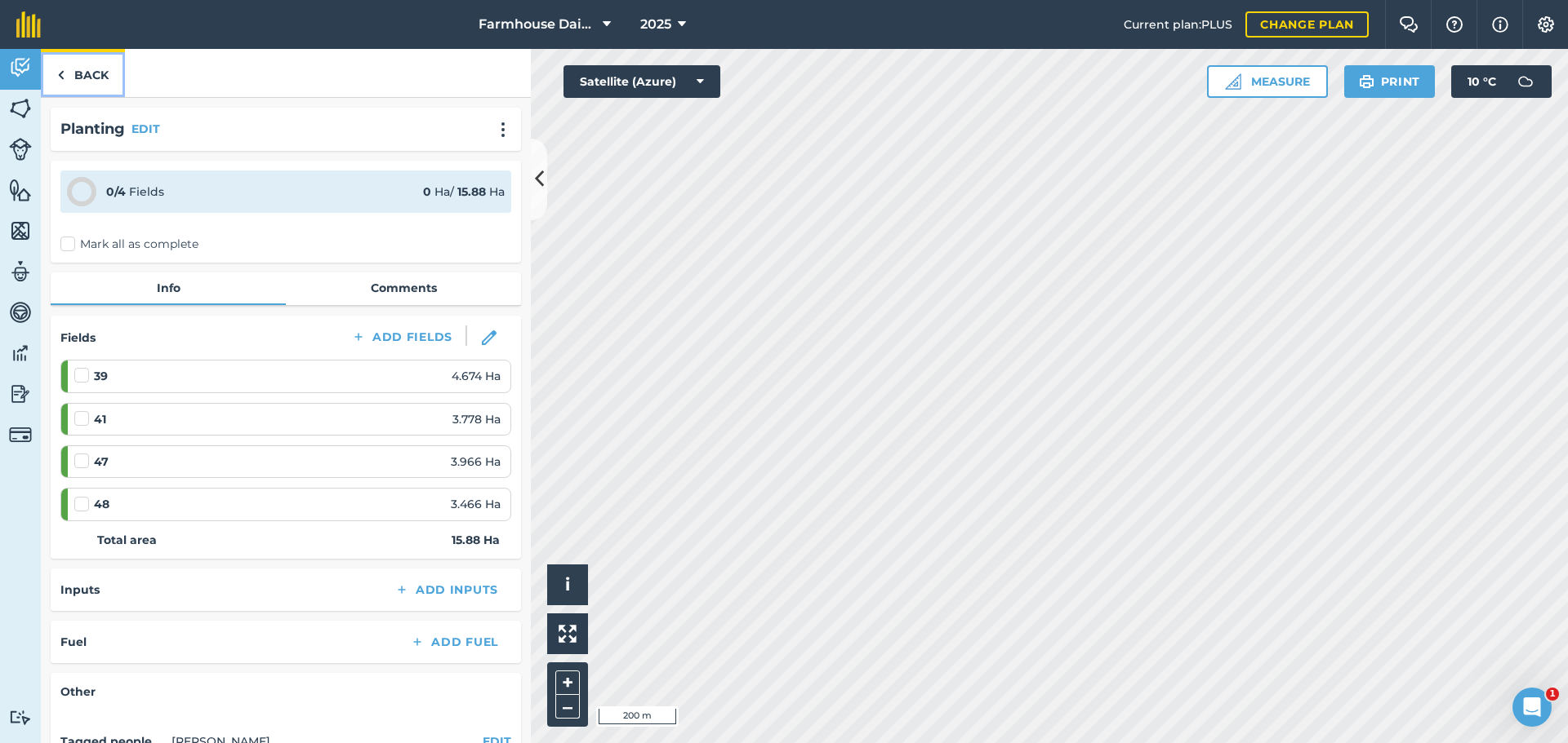
click at [82, 70] on link "Back" at bounding box center [83, 72] width 84 height 49
